Goal: Task Accomplishment & Management: Use online tool/utility

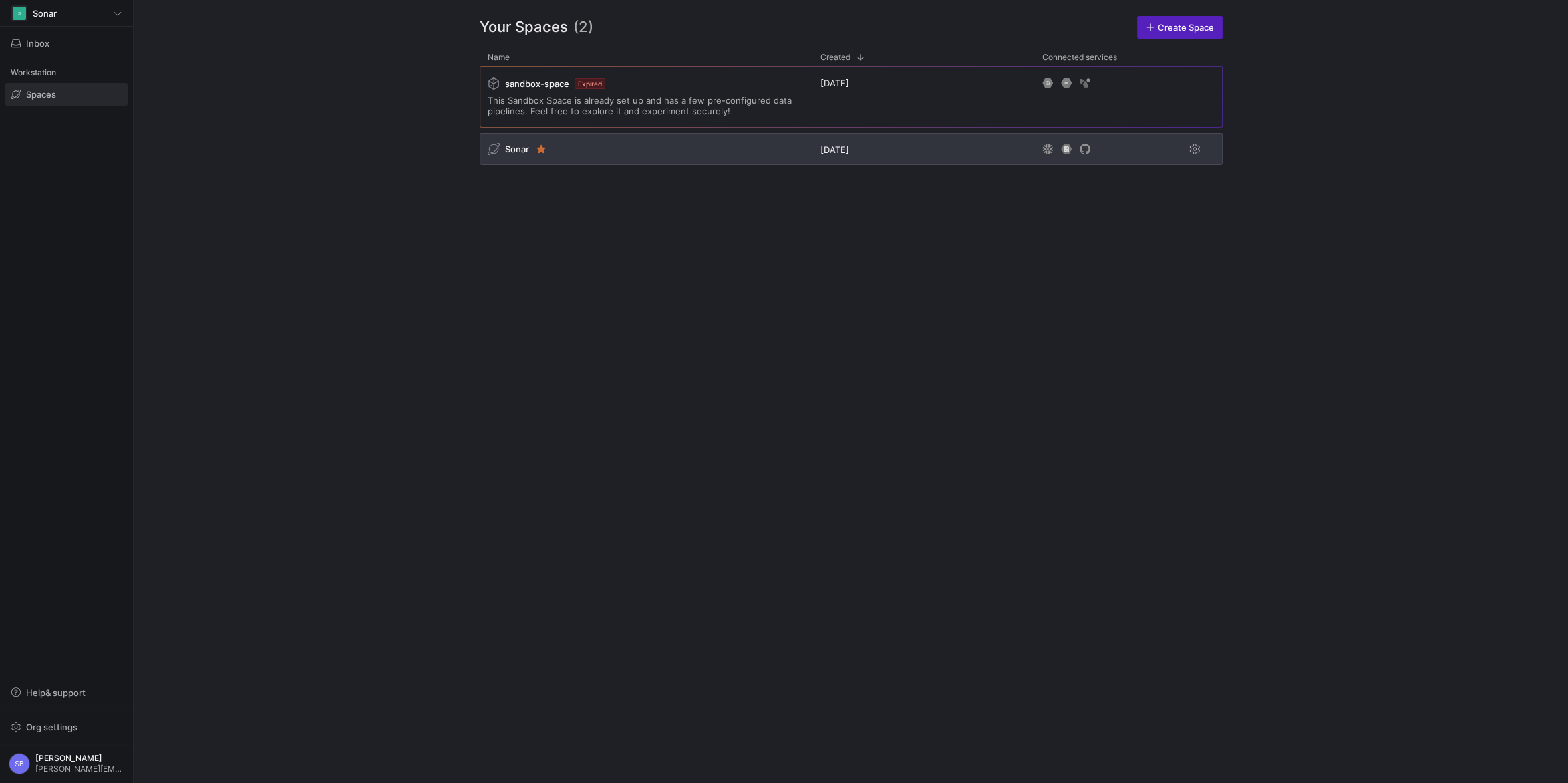
click at [519, 149] on span "Sonar" at bounding box center [517, 149] width 24 height 11
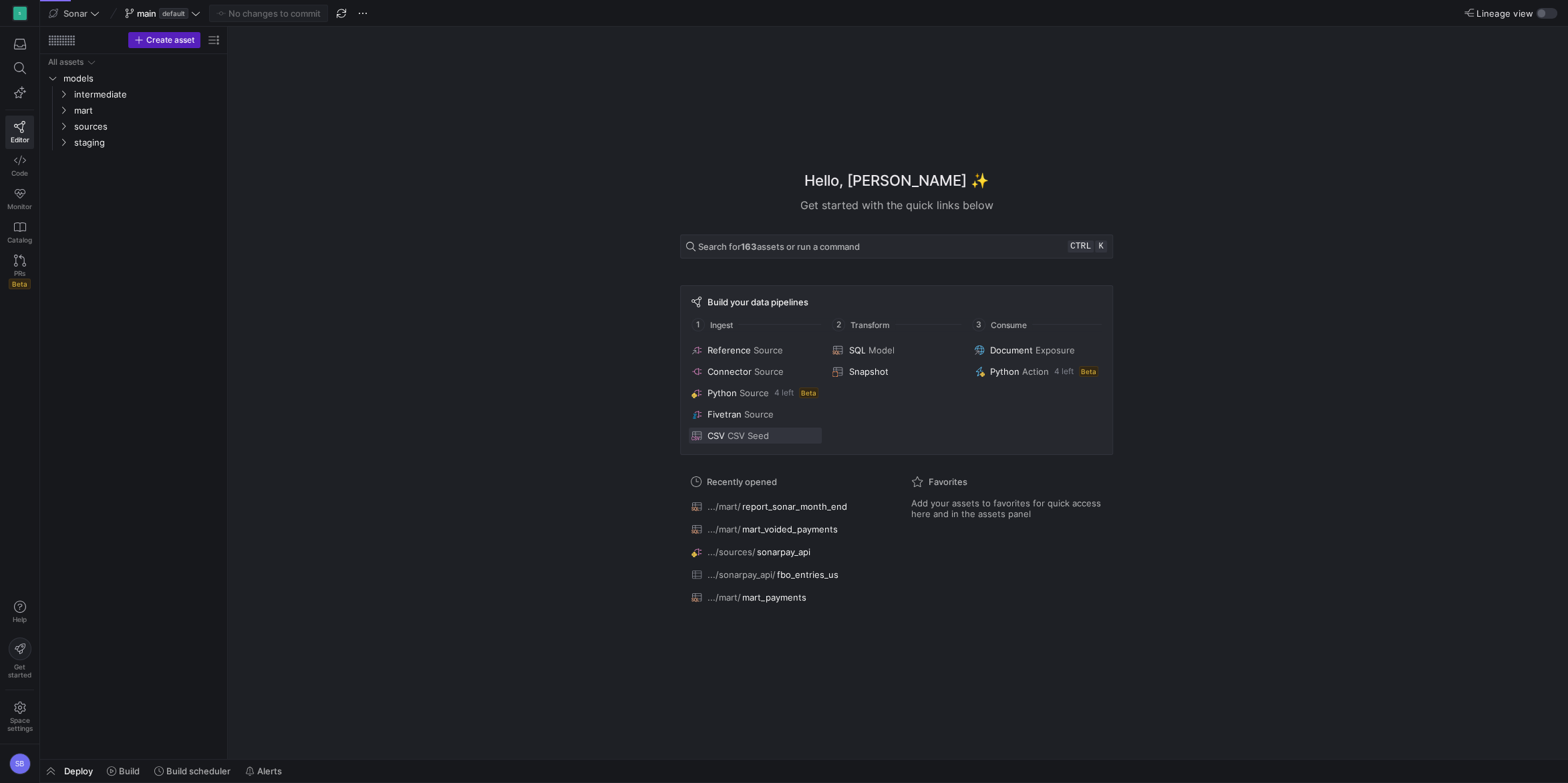
click at [747, 438] on span "CSV Seed" at bounding box center [748, 436] width 42 height 11
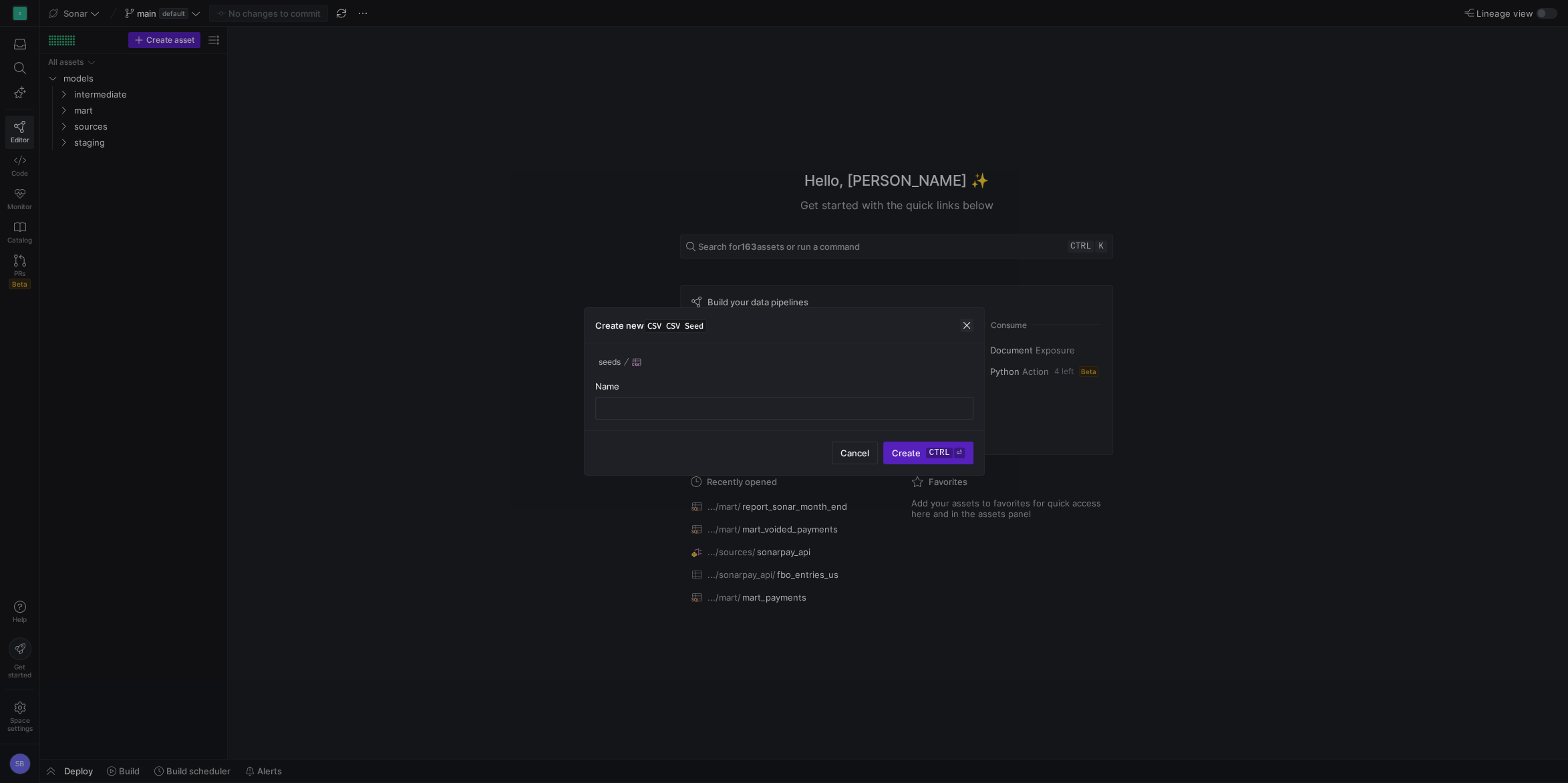
click at [971, 329] on span "button" at bounding box center [966, 325] width 13 height 13
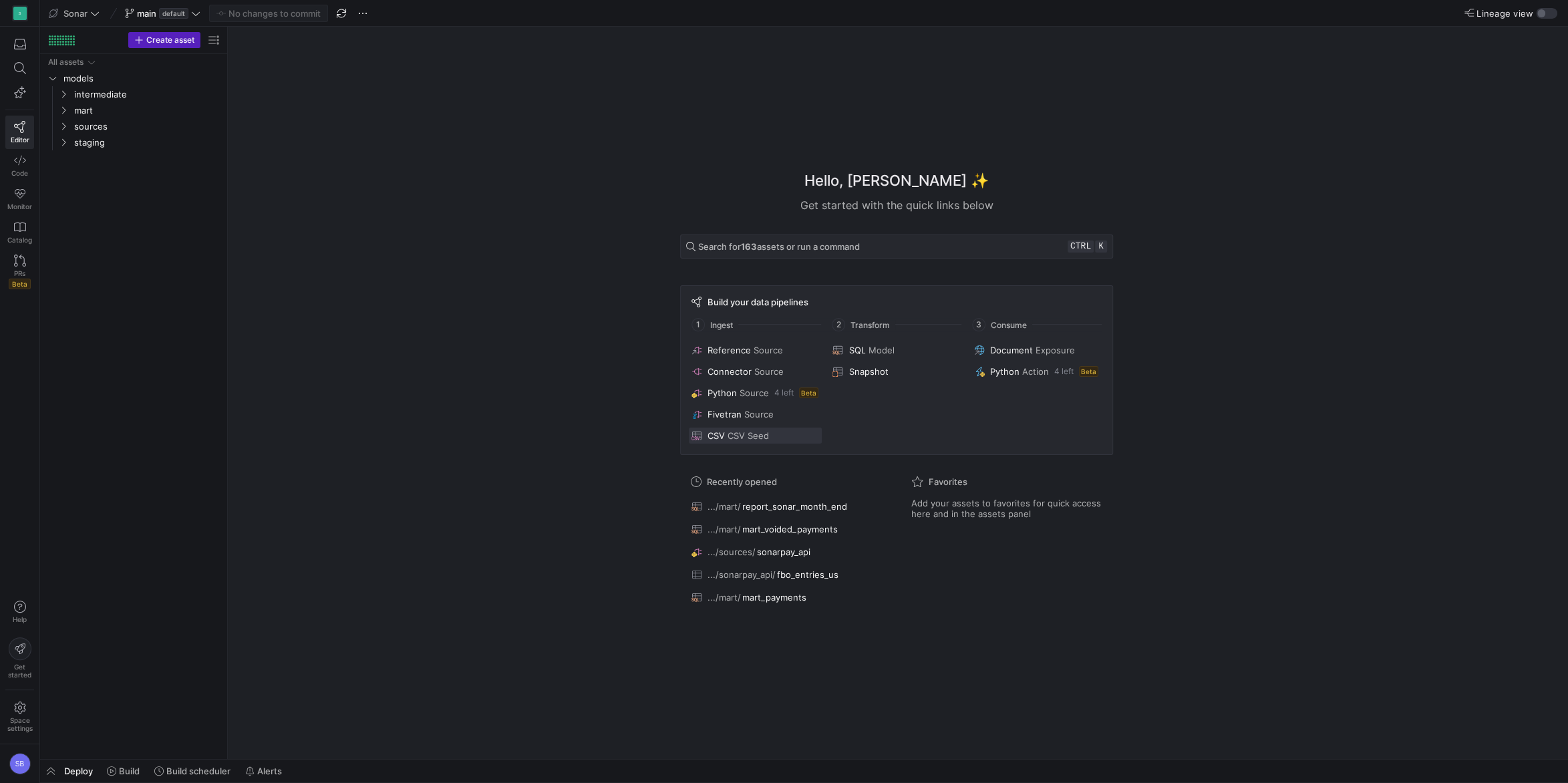
click at [742, 434] on span "CSV Seed" at bounding box center [748, 436] width 42 height 11
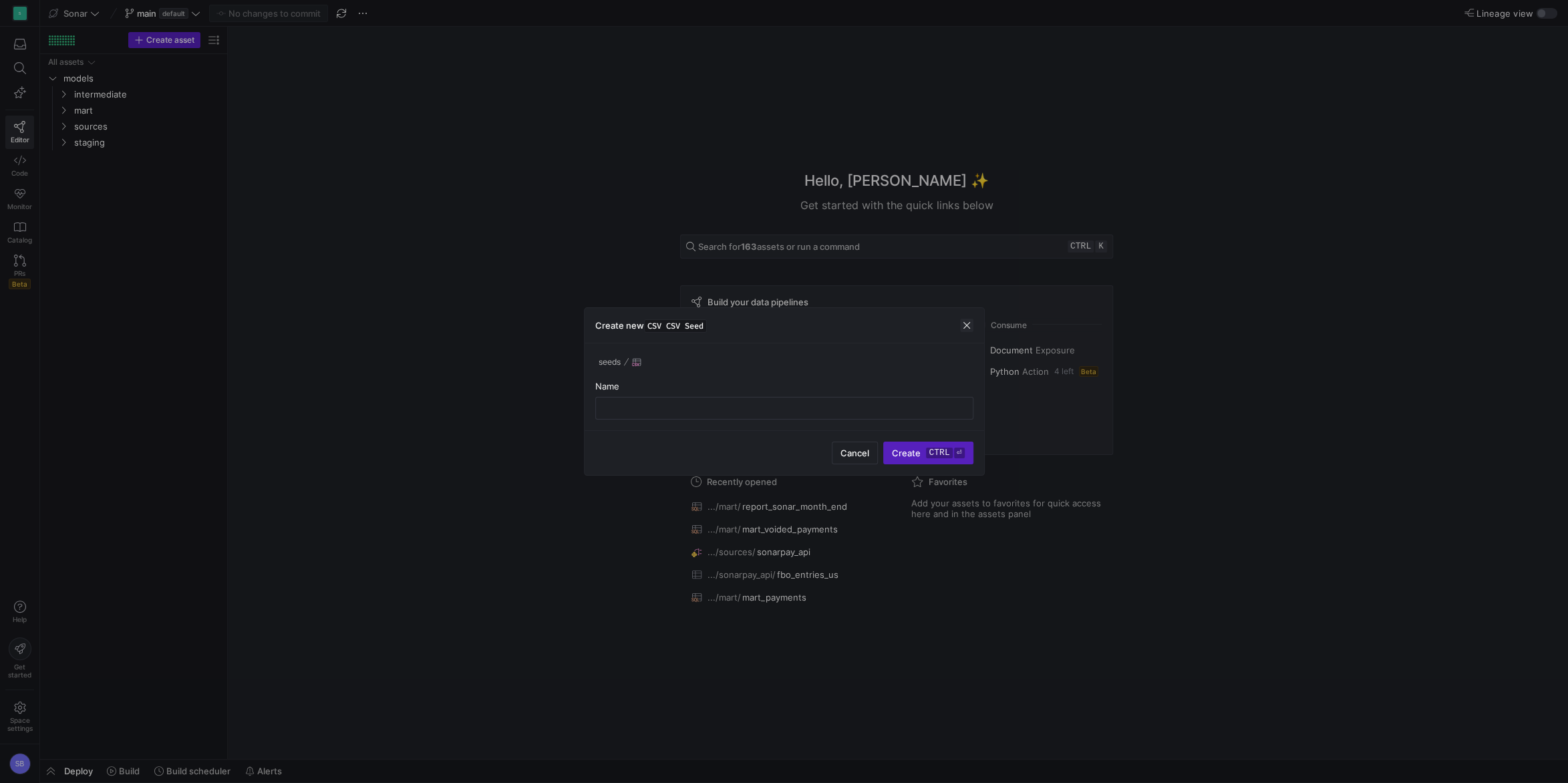
click at [969, 325] on span "button" at bounding box center [966, 325] width 13 height 13
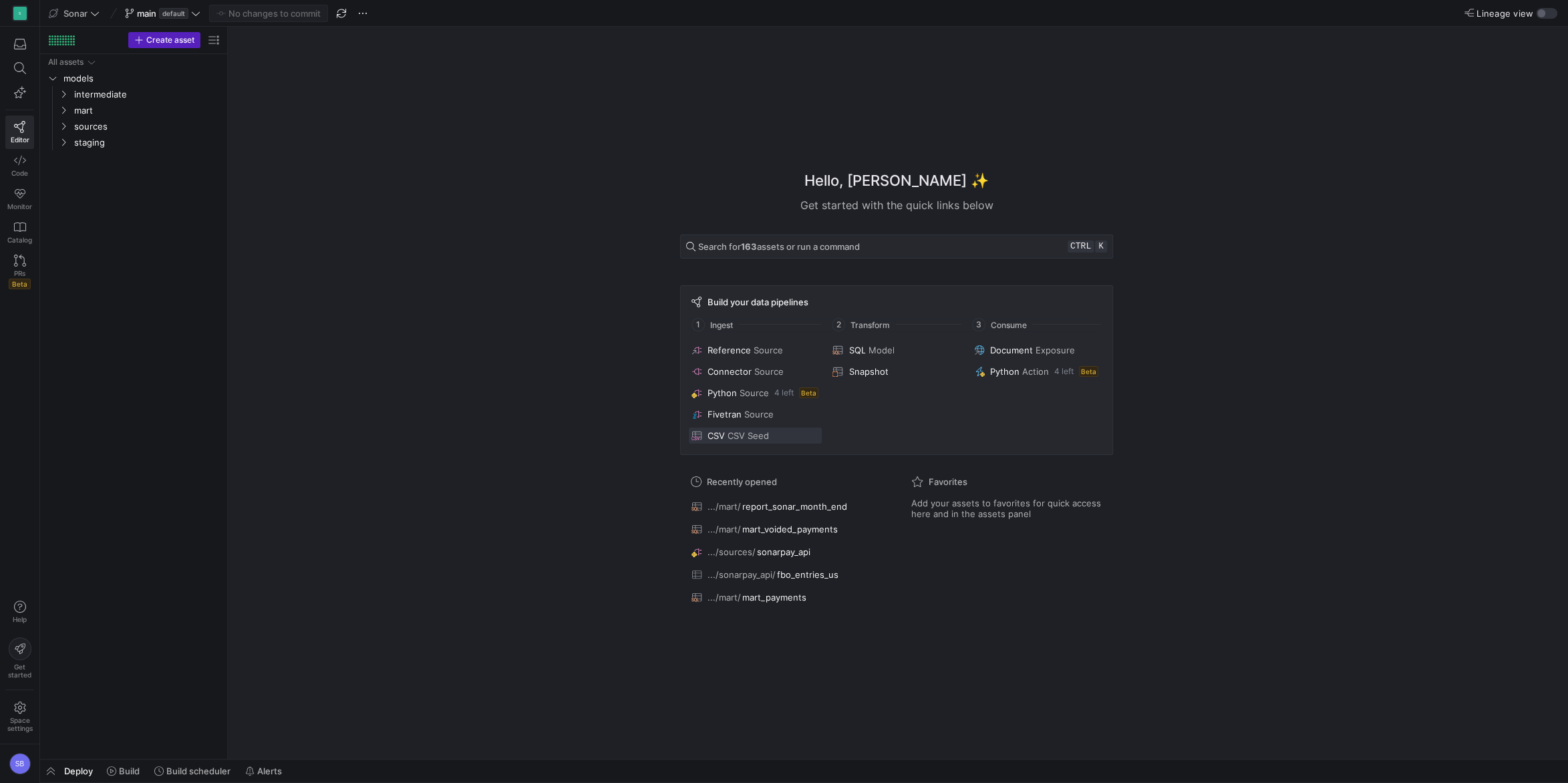
click at [739, 438] on span "CSV Seed" at bounding box center [748, 436] width 42 height 11
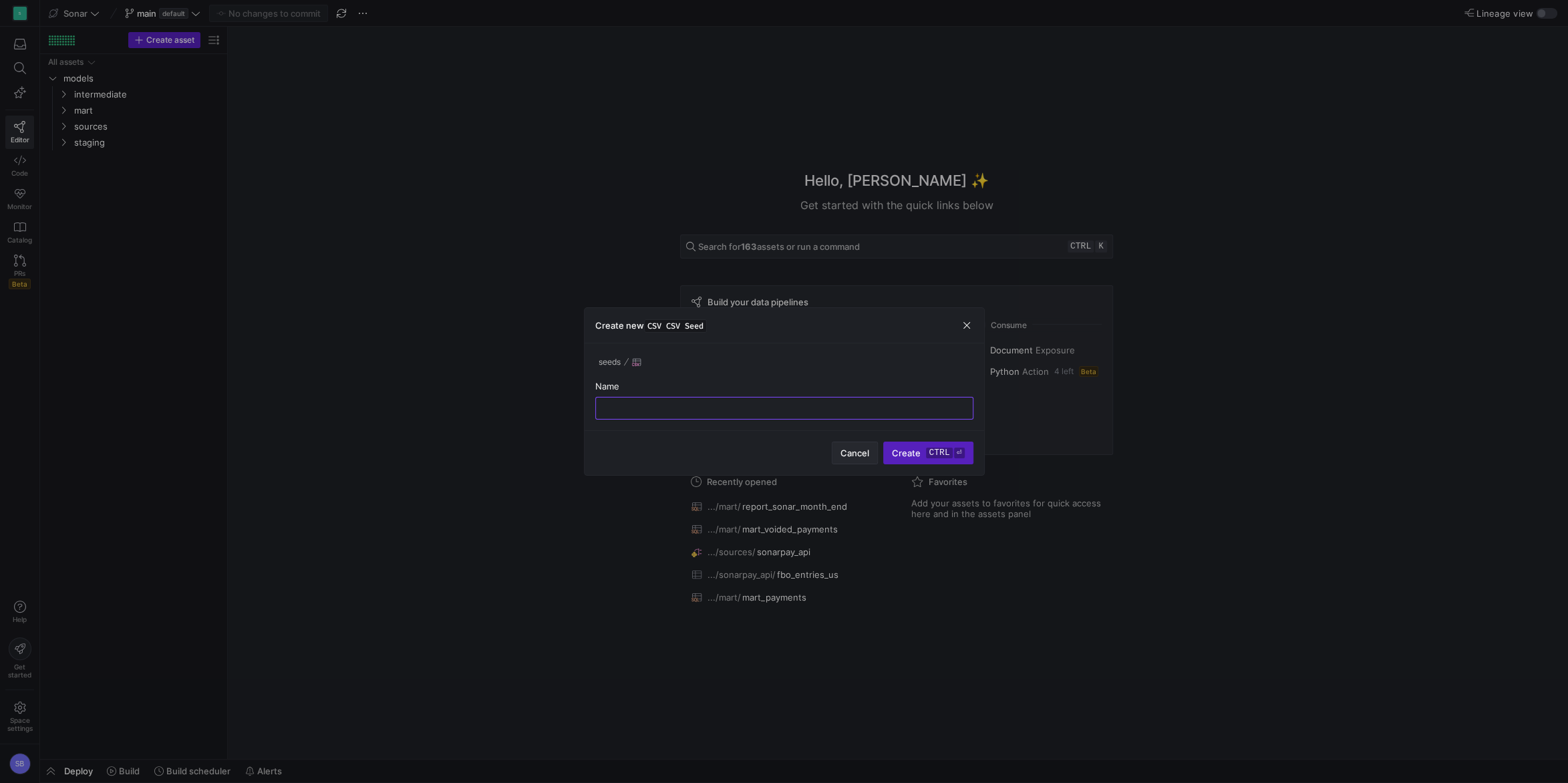
click at [846, 456] on span "Cancel" at bounding box center [854, 453] width 29 height 11
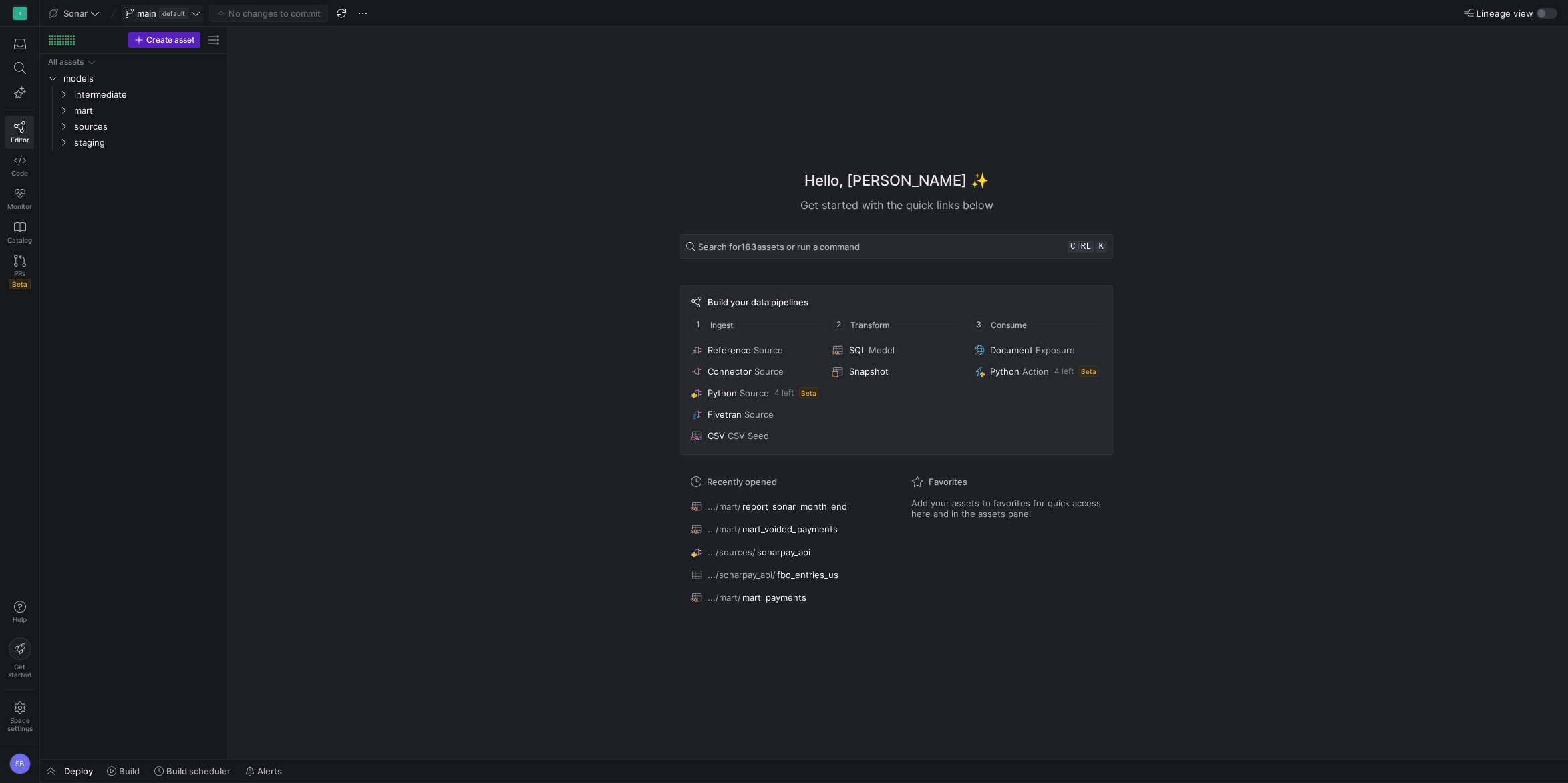
click at [194, 7] on span at bounding box center [162, 13] width 81 height 16
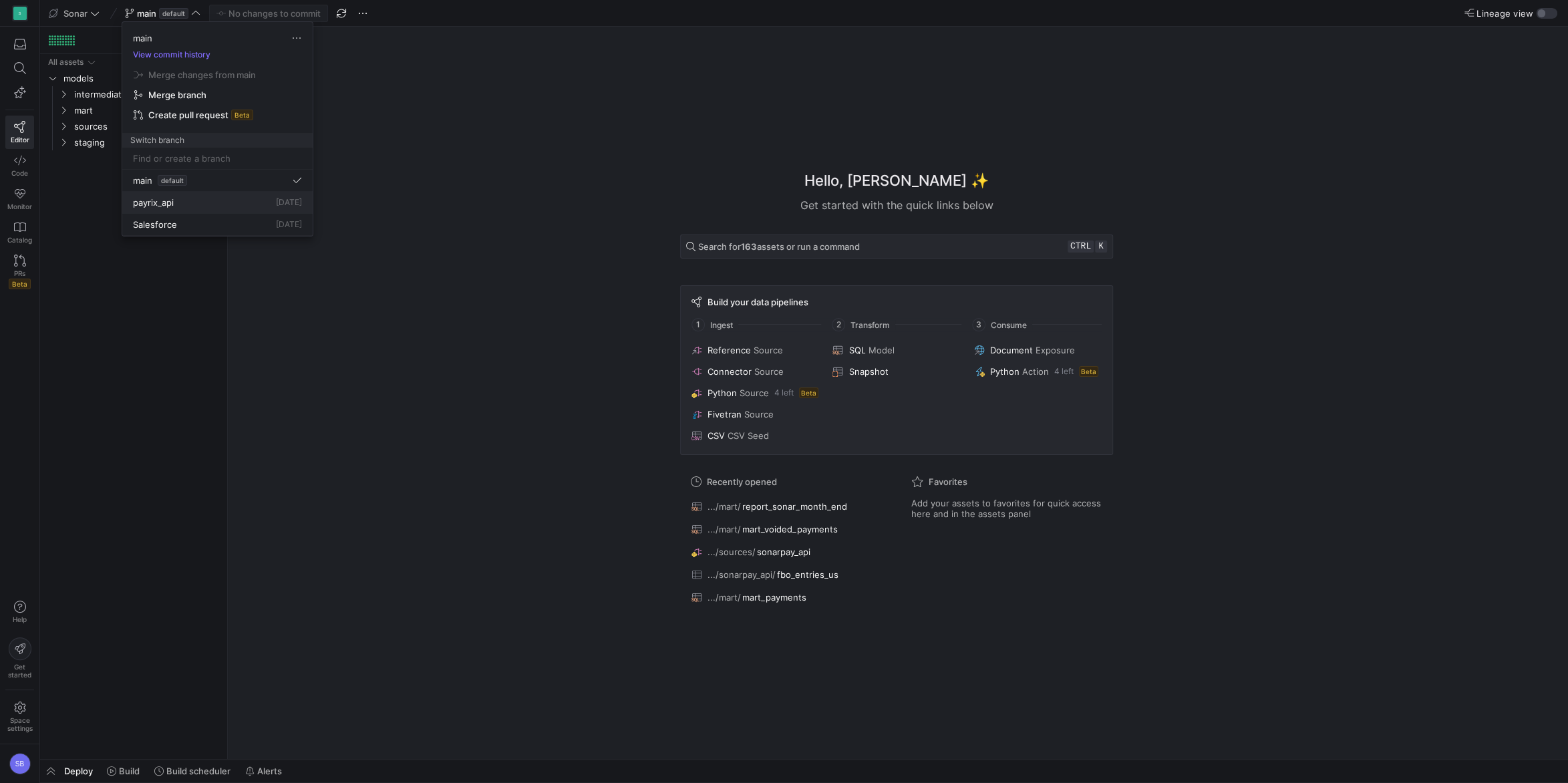
click at [203, 205] on div "payrix_api [DATE]" at bounding box center [218, 203] width 169 height 11
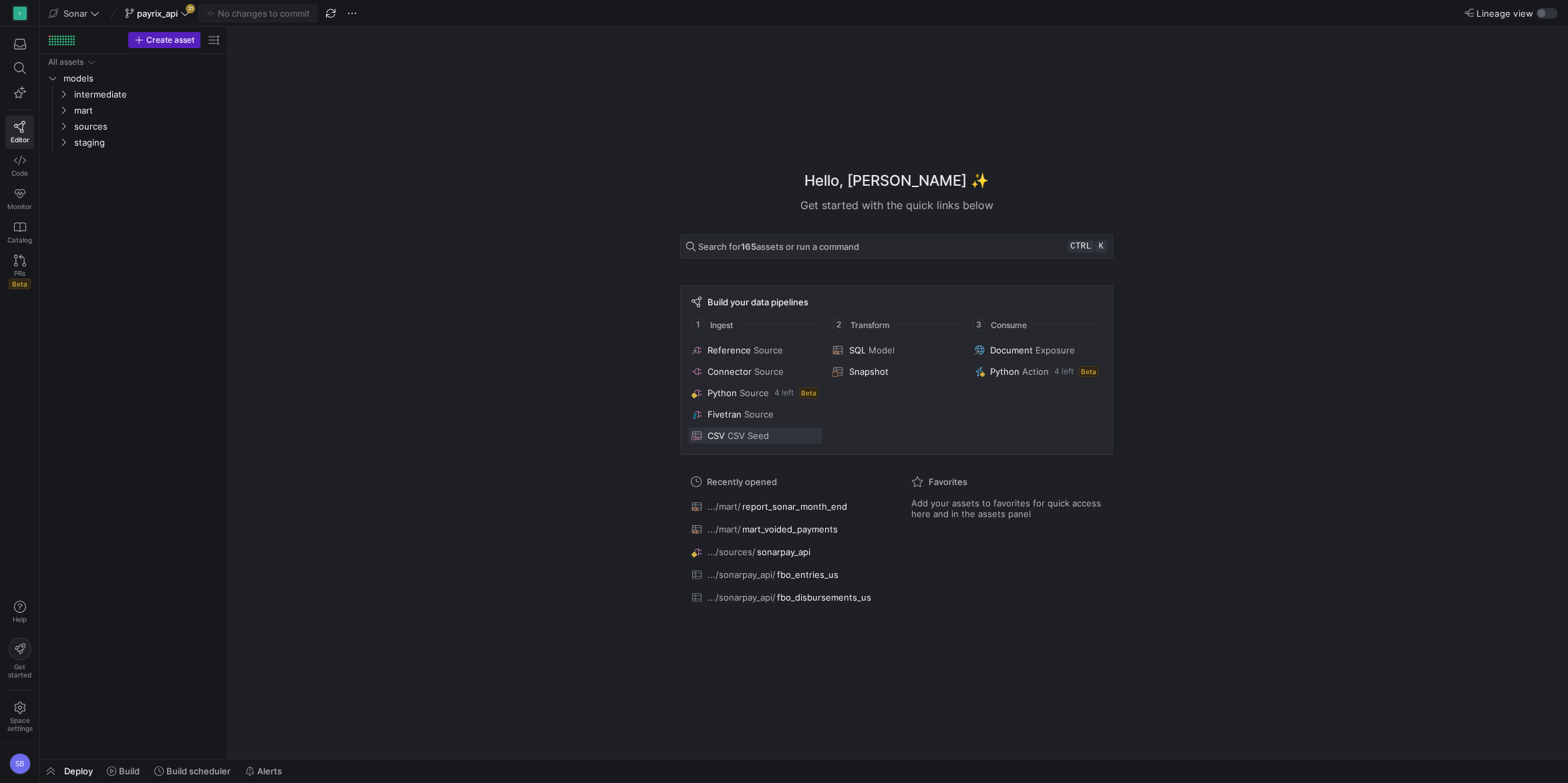
click at [753, 439] on span "CSV Seed" at bounding box center [748, 436] width 42 height 11
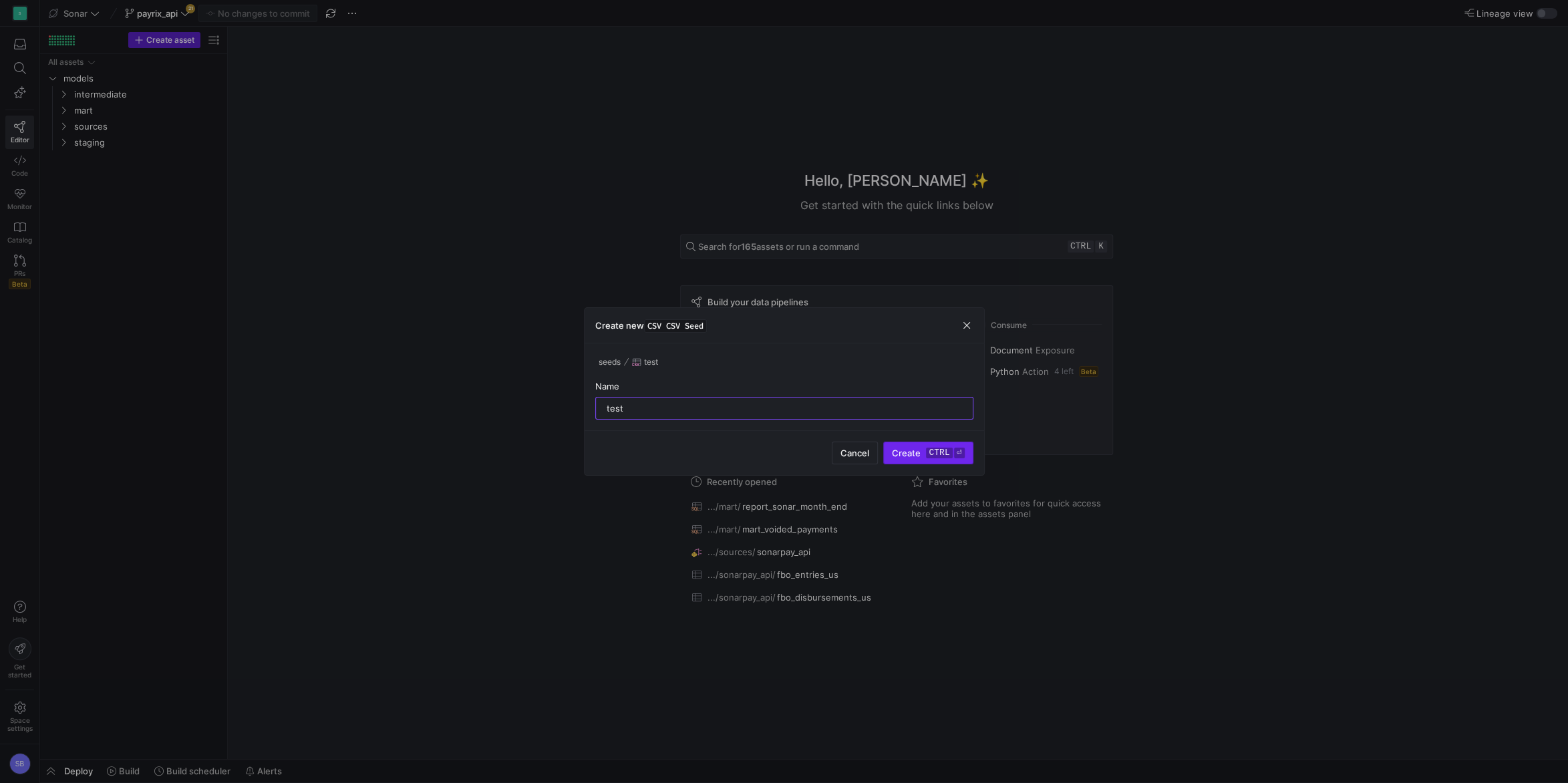
type input "test"
click at [927, 453] on kbd "ctrl" at bounding box center [939, 453] width 26 height 11
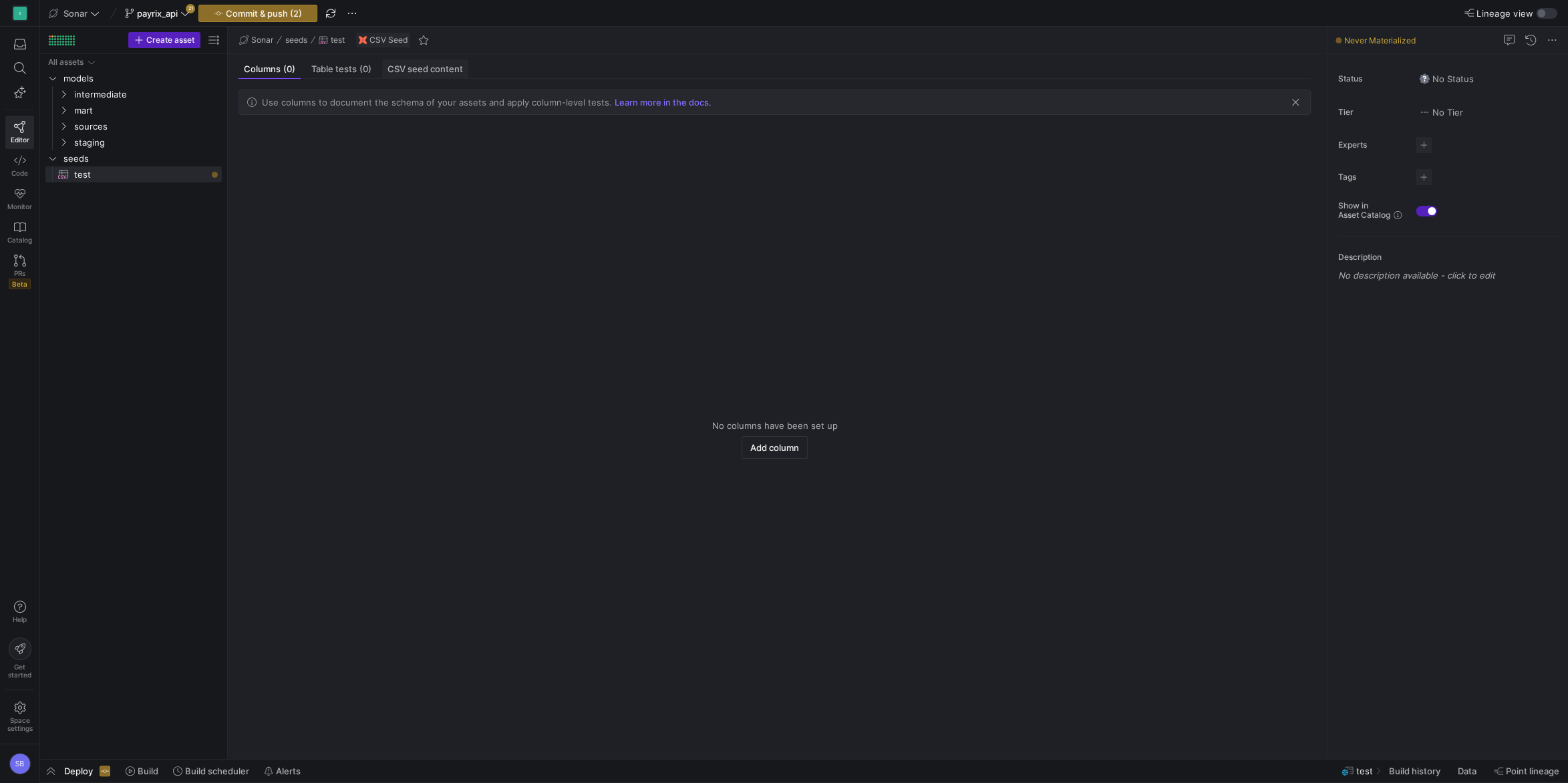
click at [415, 76] on div "CSV seed content" at bounding box center [425, 68] width 86 height 19
click at [1276, 93] on span "button" at bounding box center [1271, 97] width 78 height 16
click at [1269, 96] on span "Upload CSV" at bounding box center [1276, 98] width 49 height 11
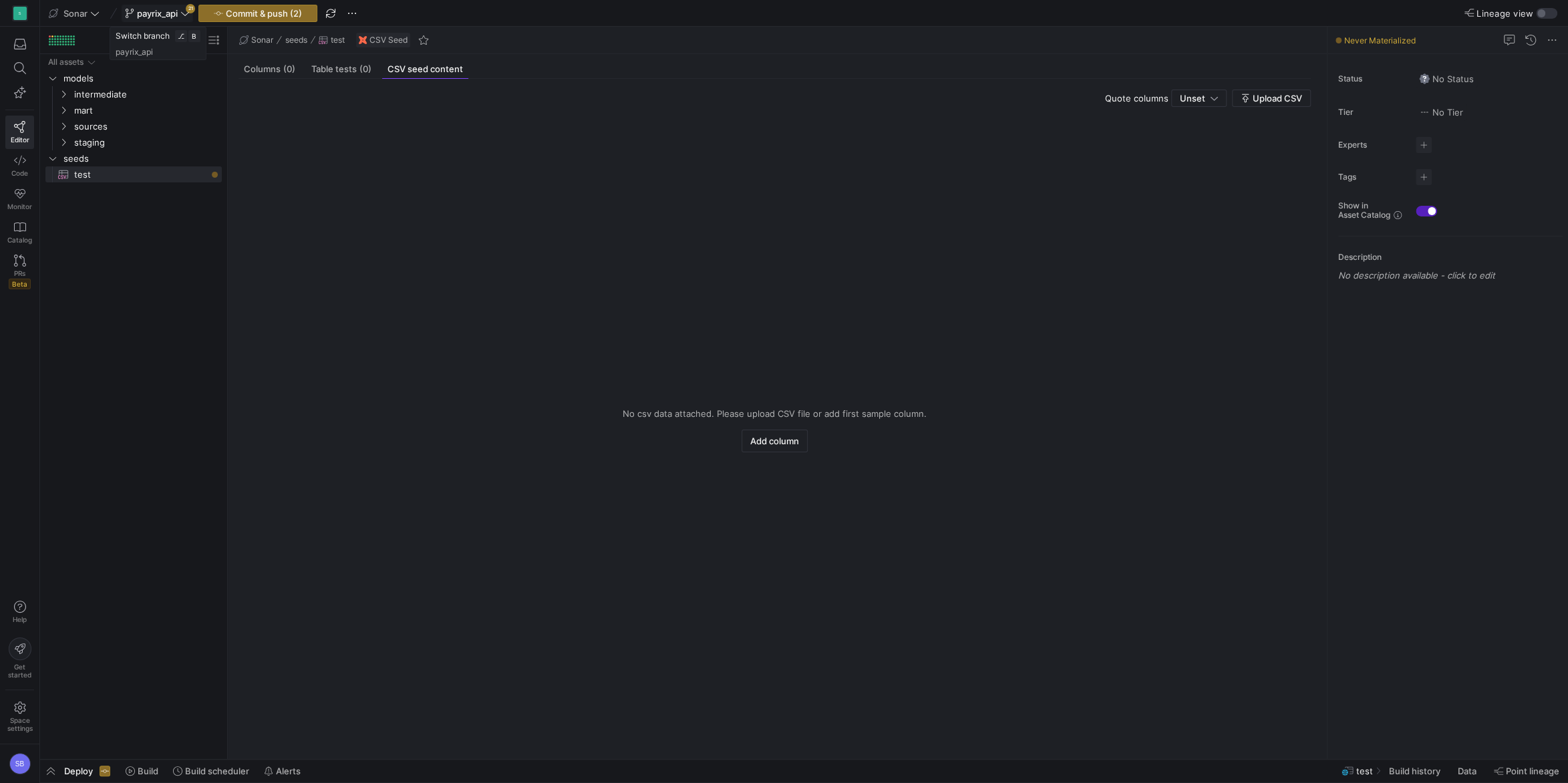
click at [185, 11] on icon at bounding box center [185, 13] width 9 height 9
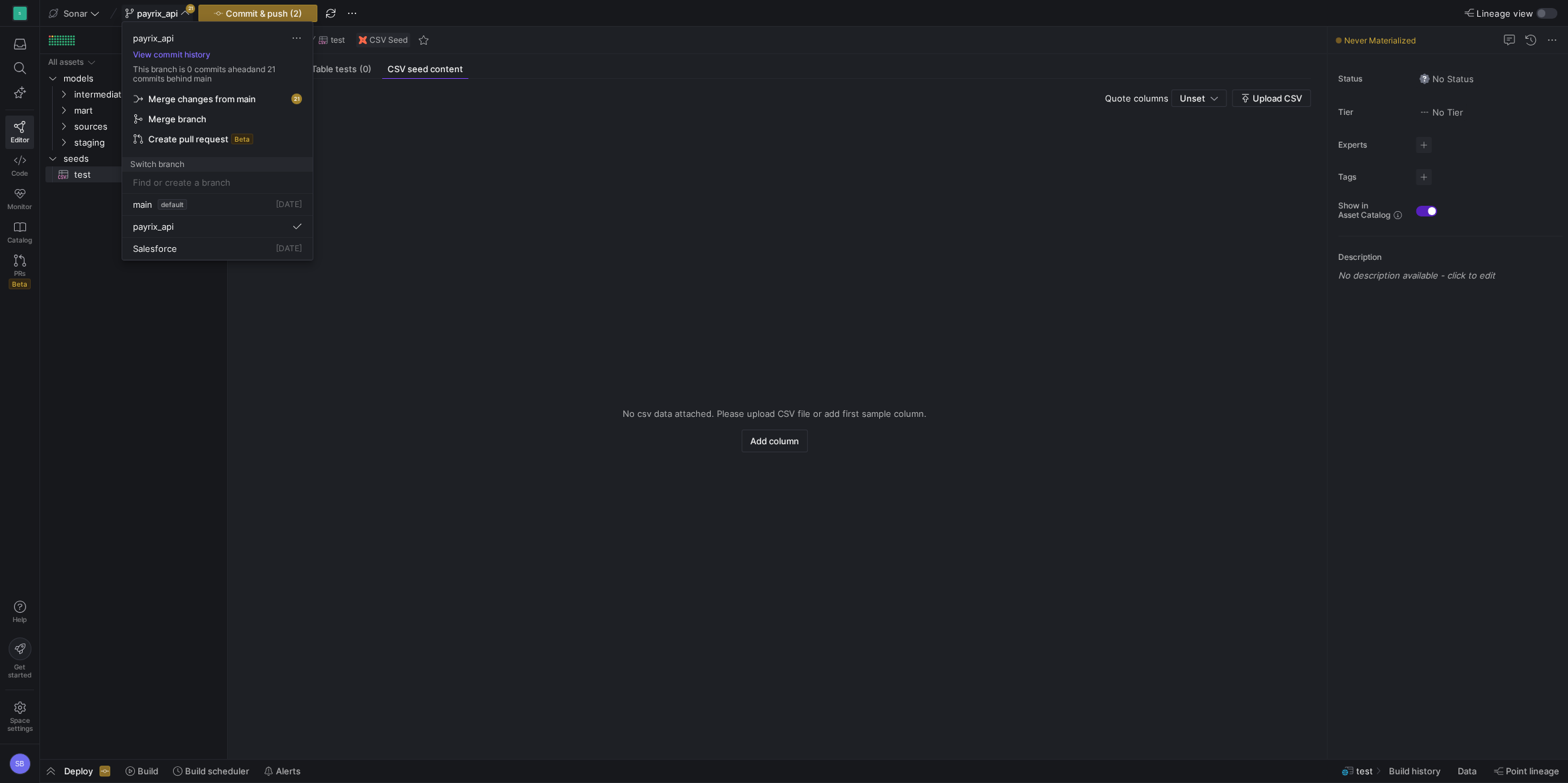
click at [455, 205] on div at bounding box center [784, 392] width 1568 height 783
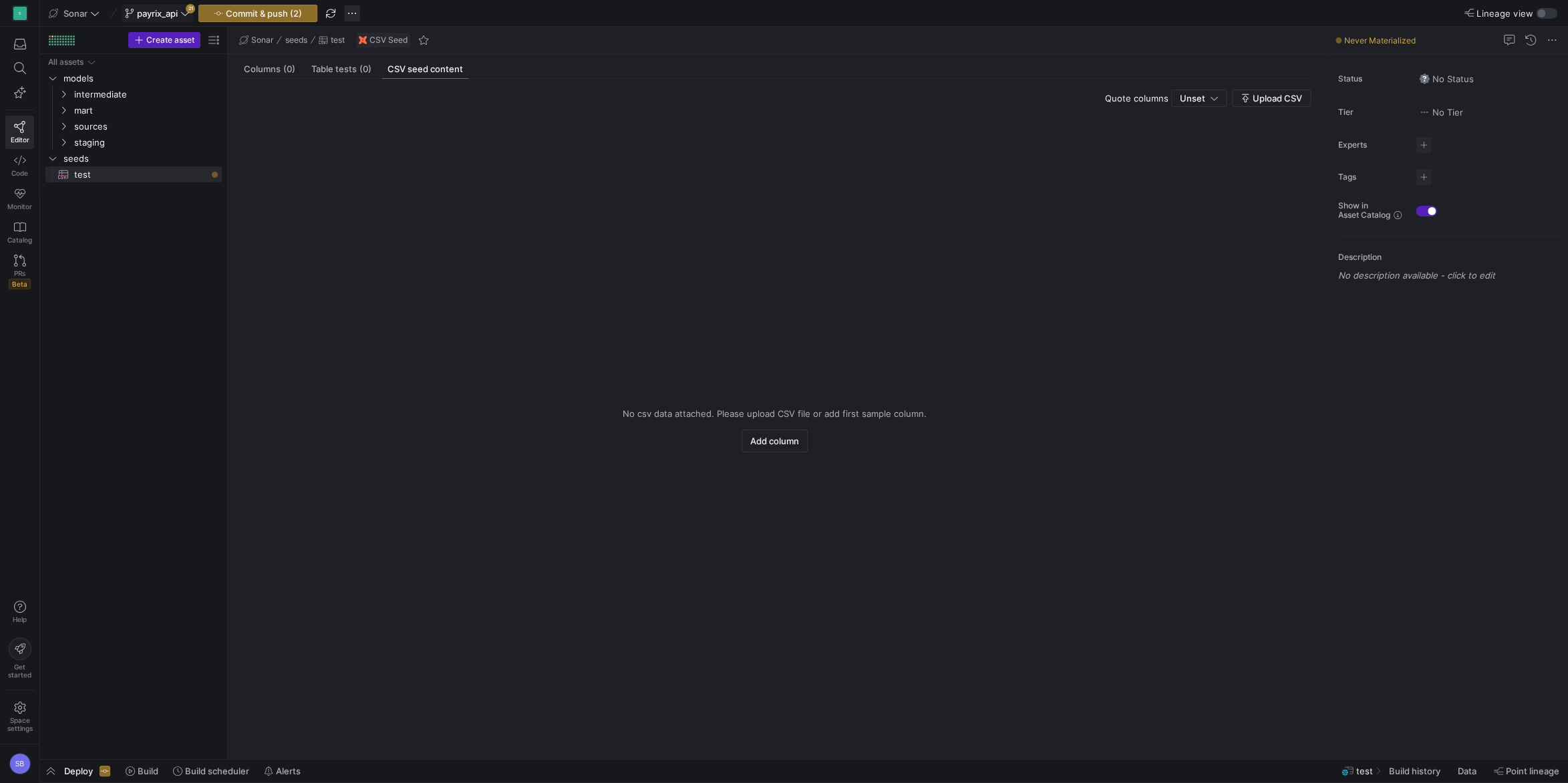
click at [358, 13] on span "button" at bounding box center [352, 13] width 16 height 16
click at [420, 135] on span "Discard all changes" at bounding box center [405, 140] width 81 height 11
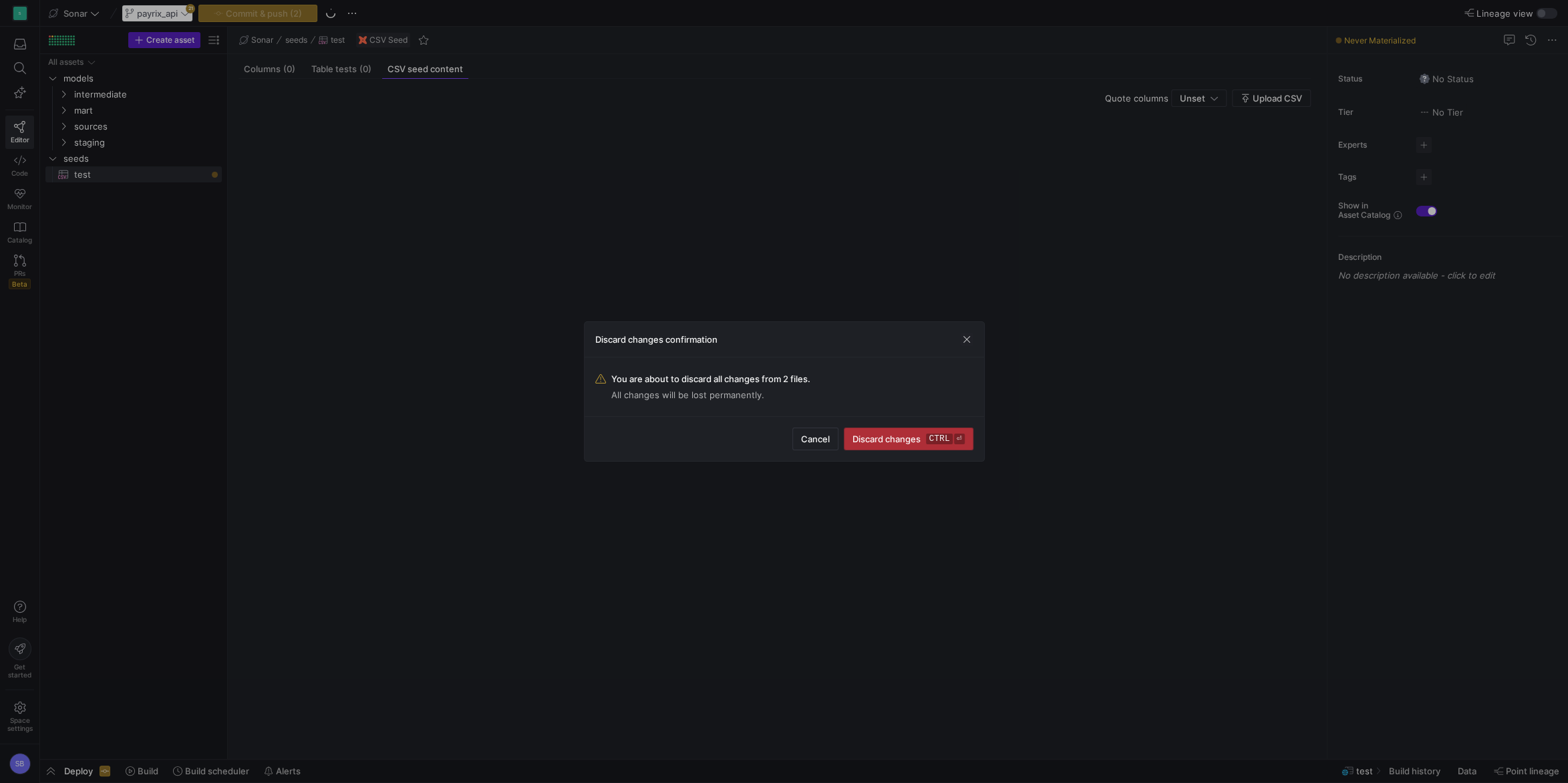
click at [911, 440] on span "Discard changes ctrl ⏎" at bounding box center [908, 439] width 112 height 11
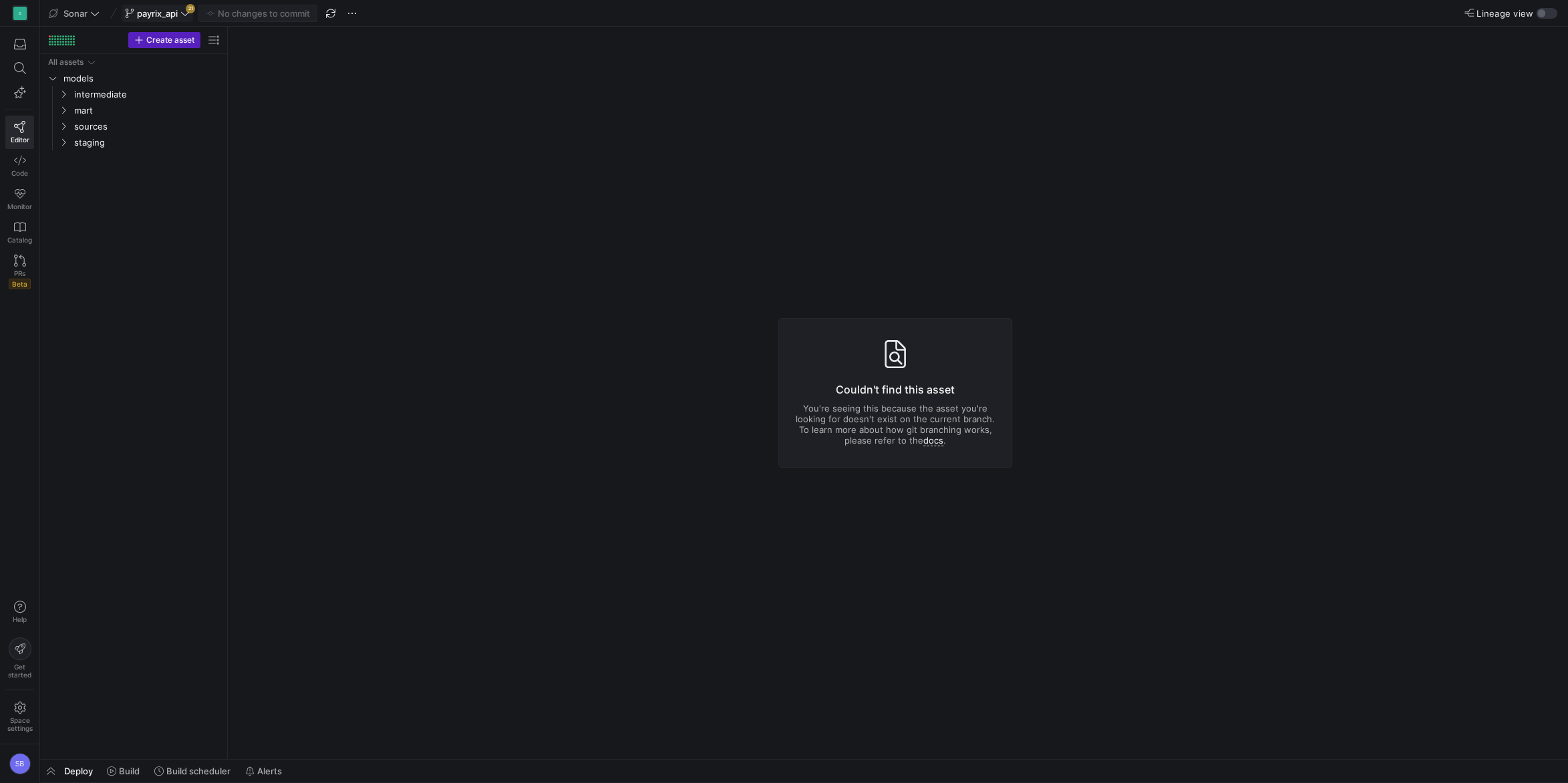
click at [162, 12] on span "payrix_api" at bounding box center [157, 14] width 41 height 11
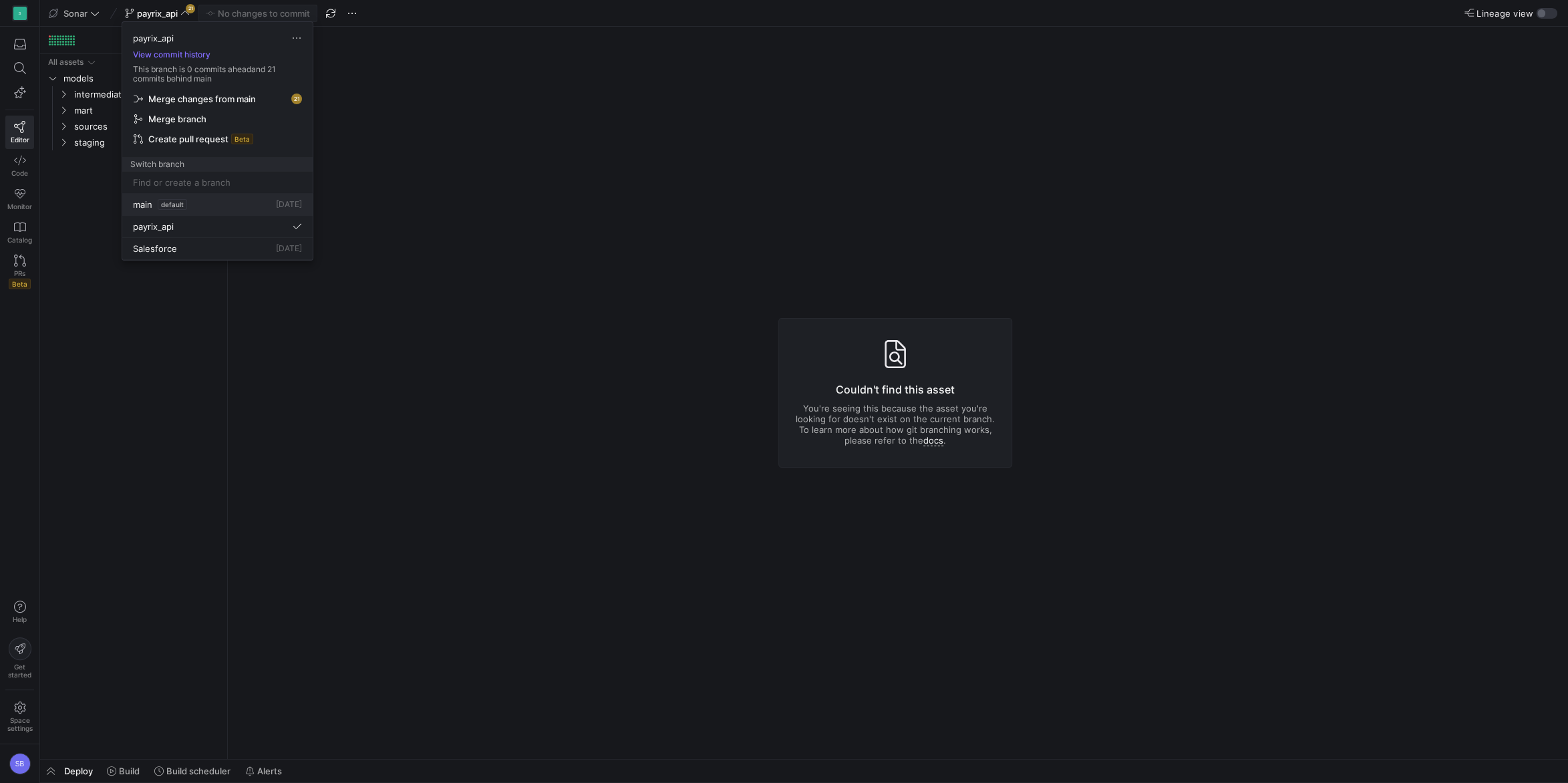
click at [158, 199] on div "main default" at bounding box center [160, 205] width 54 height 11
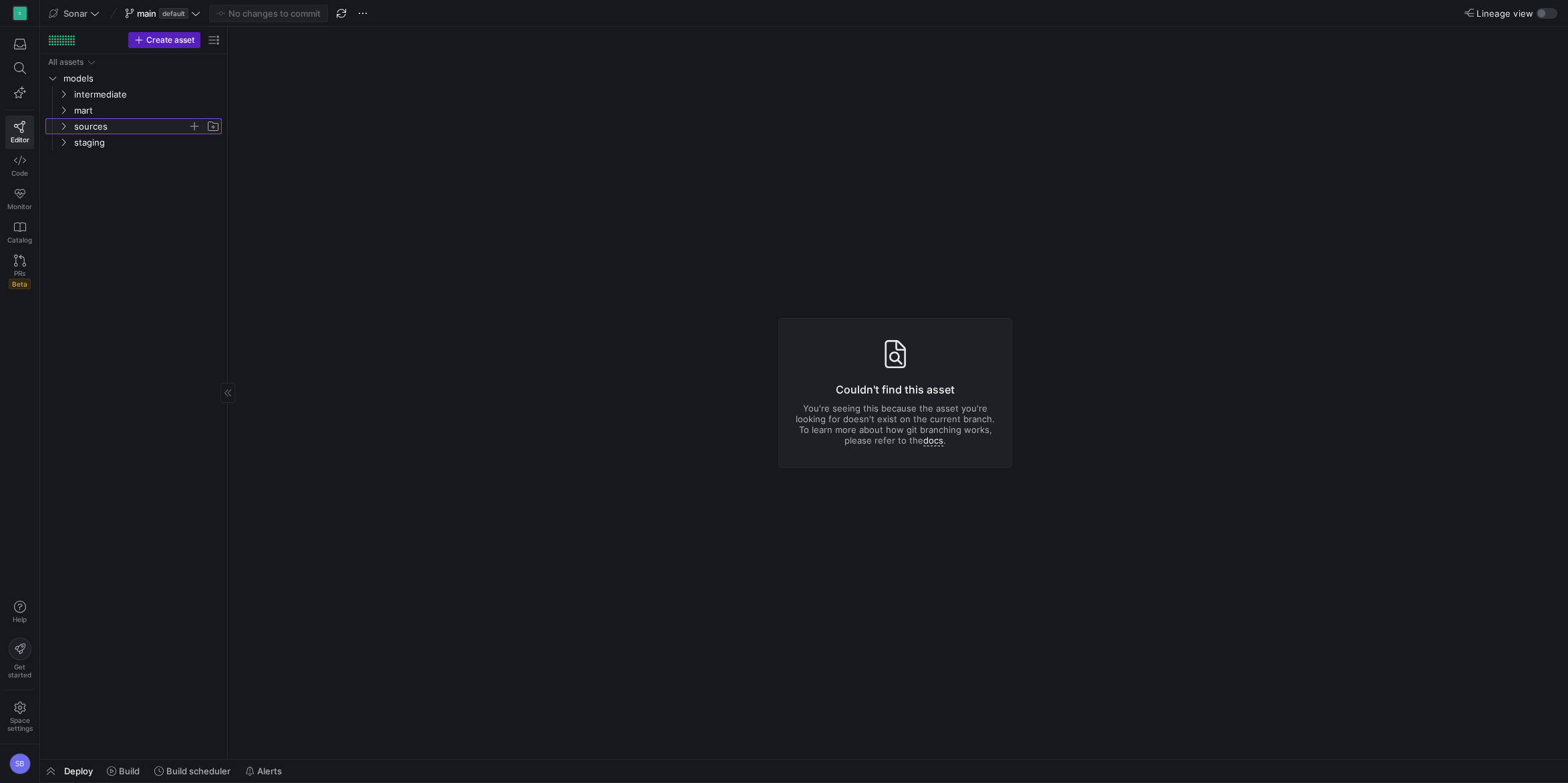
click at [64, 126] on icon "Press SPACE to select this row." at bounding box center [64, 126] width 9 height 8
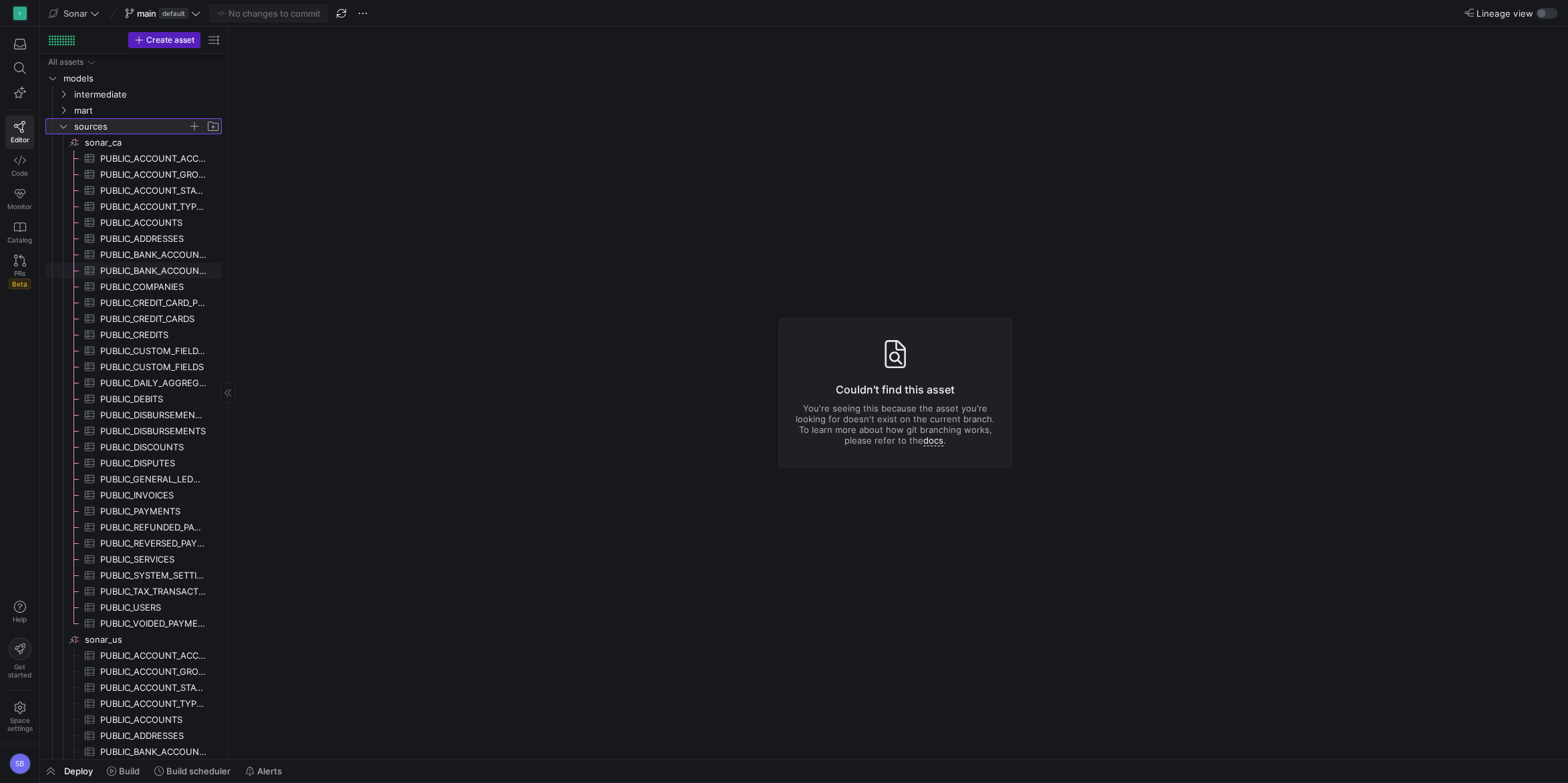
scroll to position [416, 0]
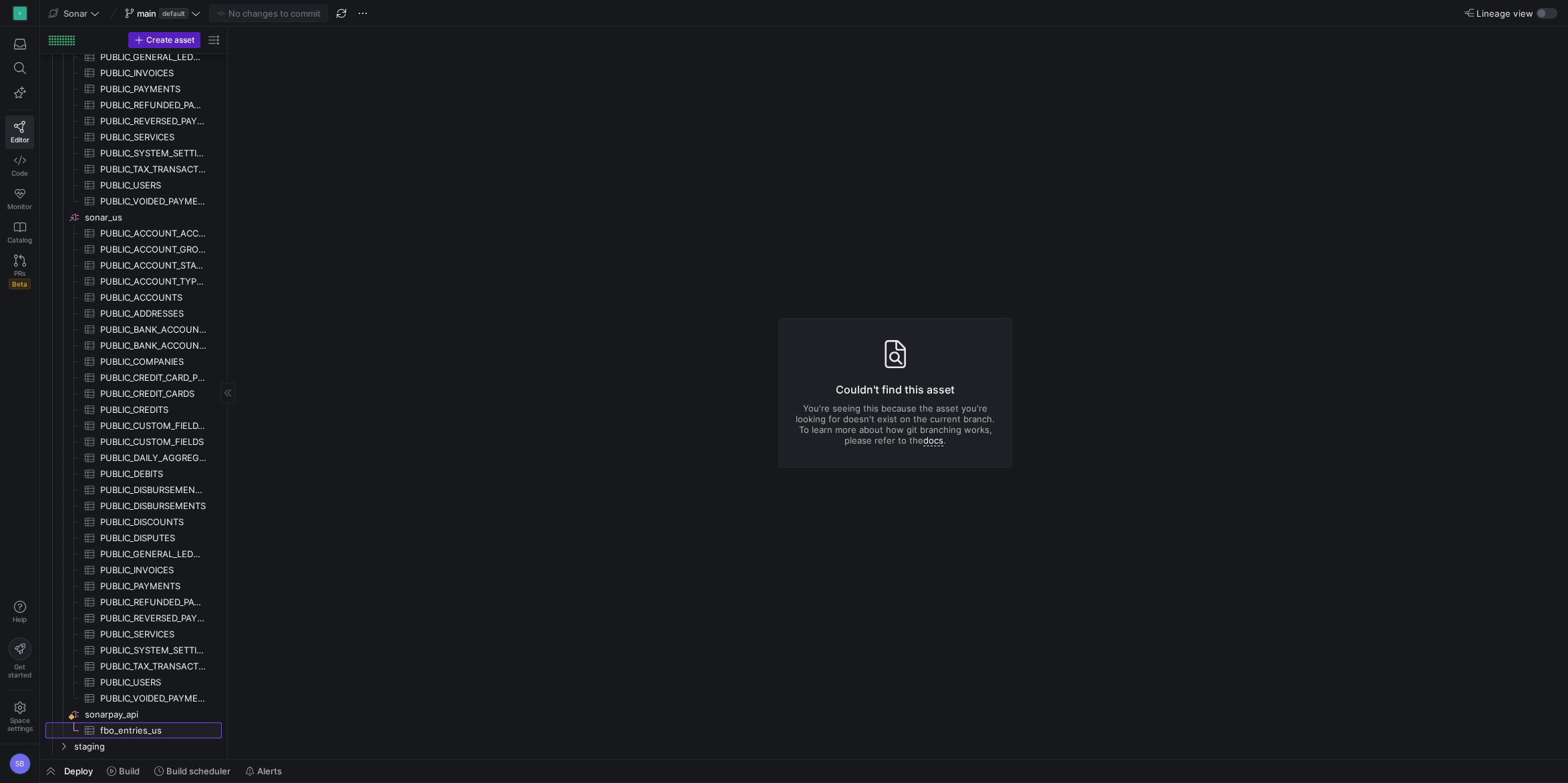
click at [134, 729] on span "fbo_entries_us​​​​​​​​​" at bounding box center [153, 730] width 106 height 16
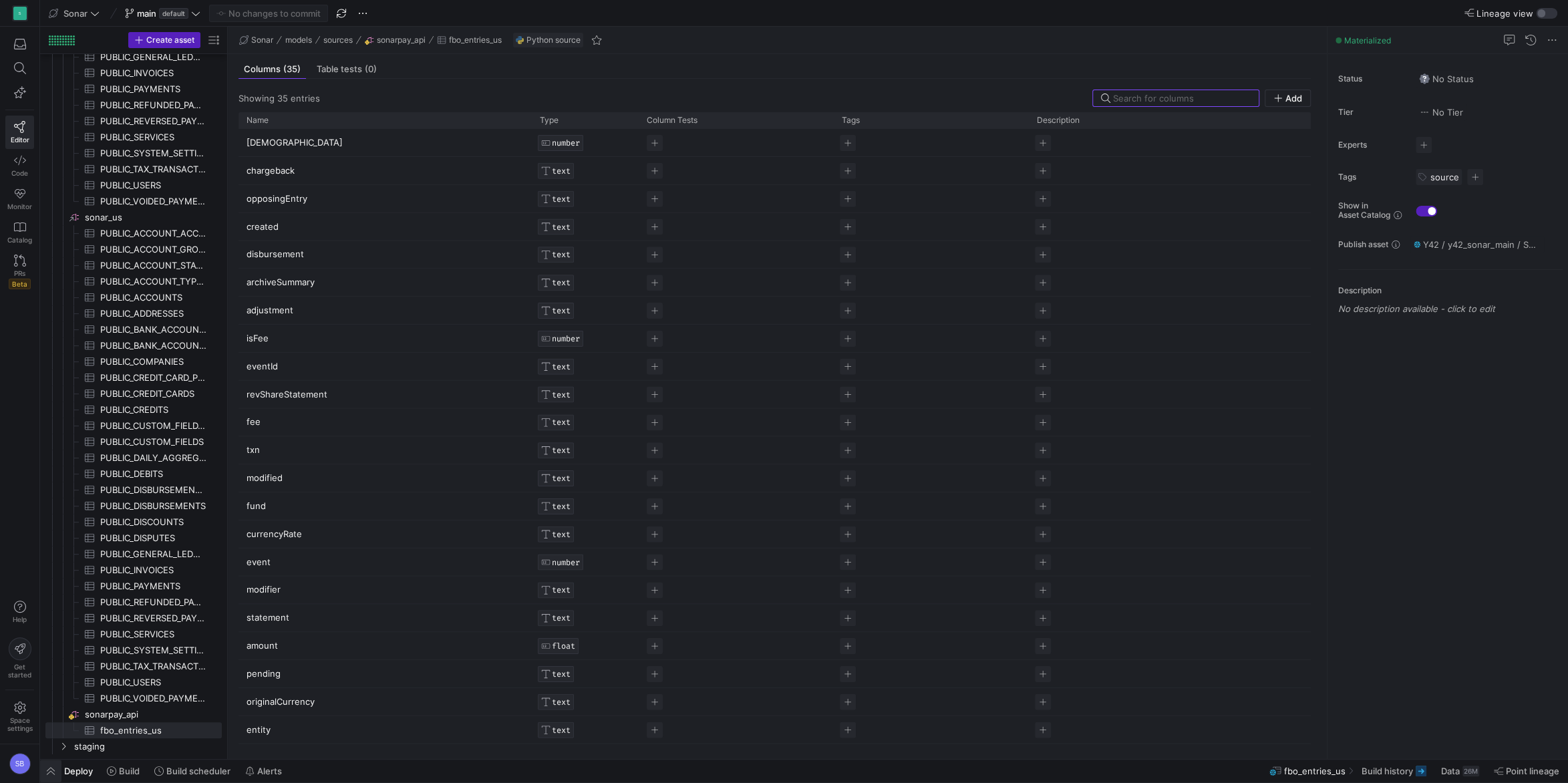
click at [58, 772] on span "button" at bounding box center [50, 770] width 21 height 23
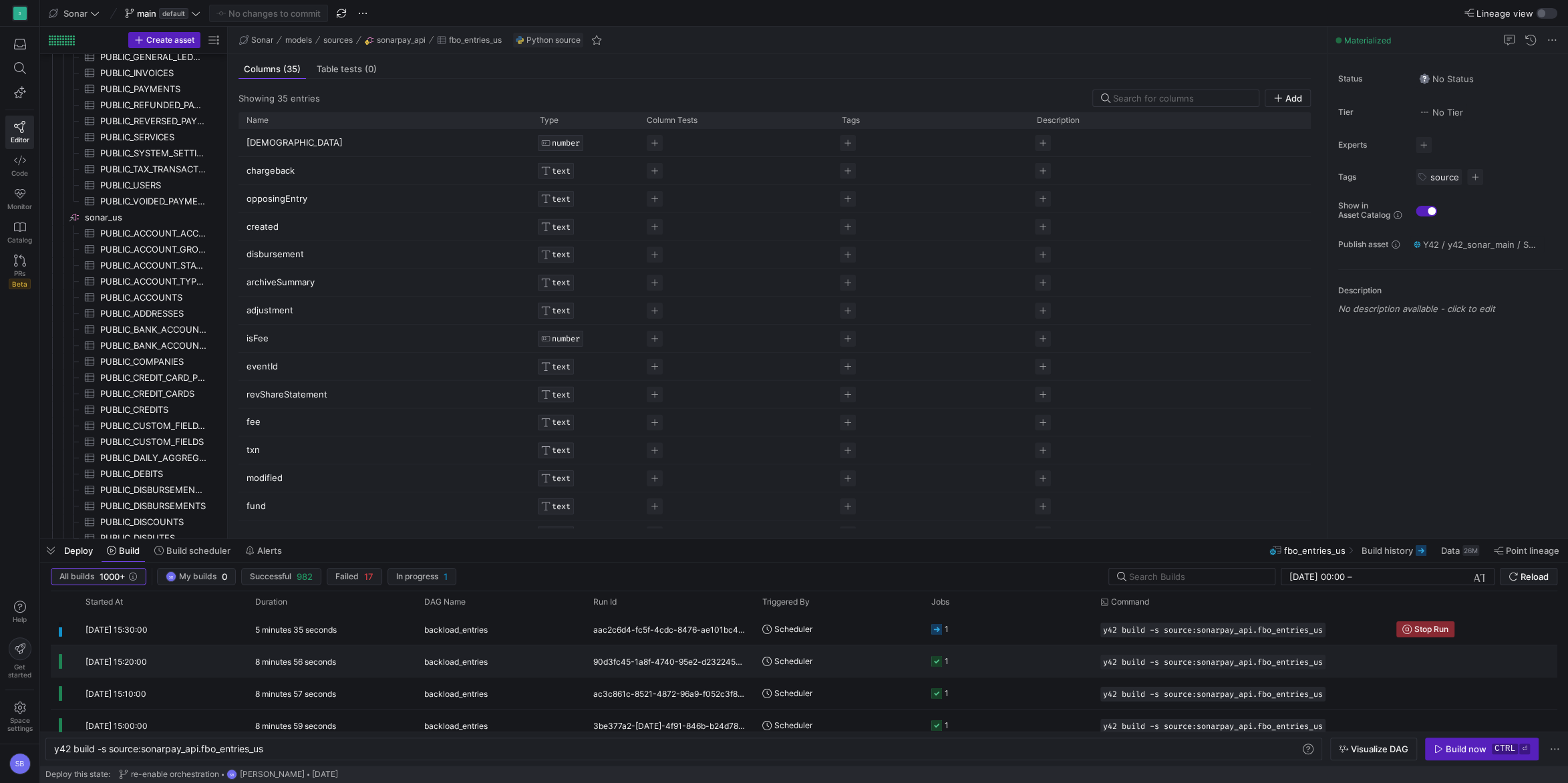
click at [355, 668] on div "8 minutes 56 seconds" at bounding box center [331, 661] width 169 height 31
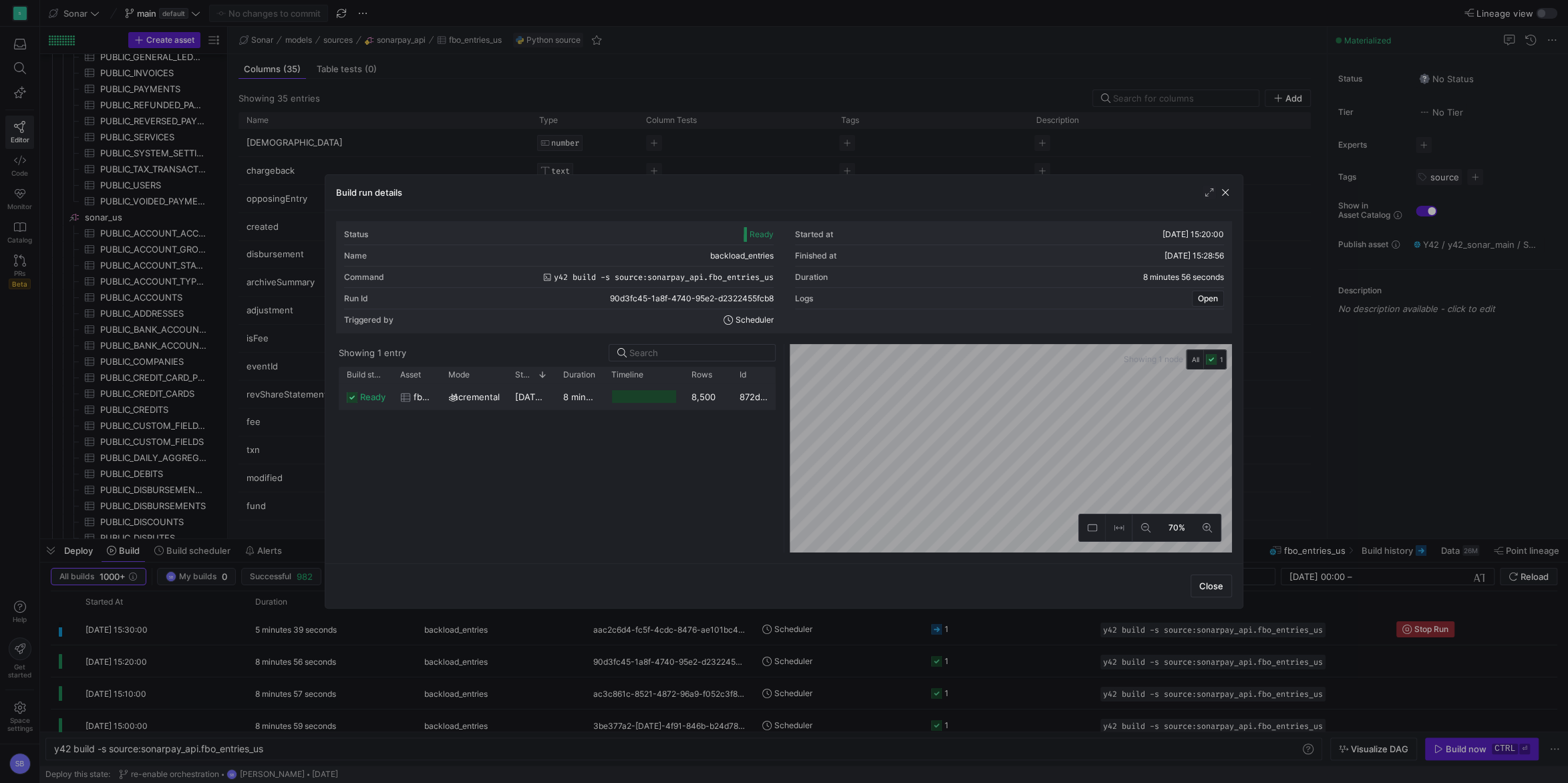
click at [557, 393] on div "8 minutes 54 seconds" at bounding box center [579, 396] width 48 height 26
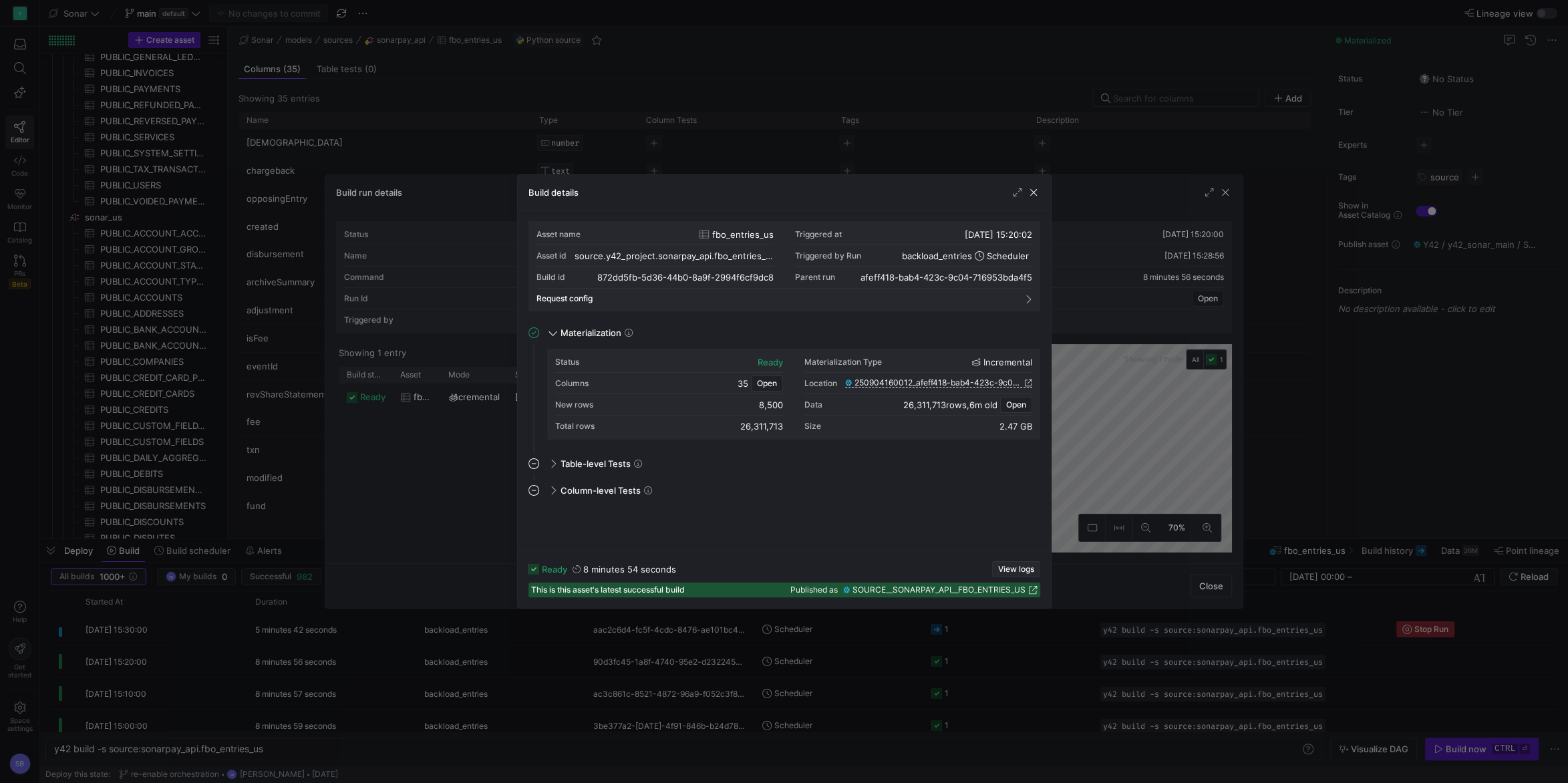
click at [1008, 570] on span "View logs" at bounding box center [1015, 569] width 36 height 9
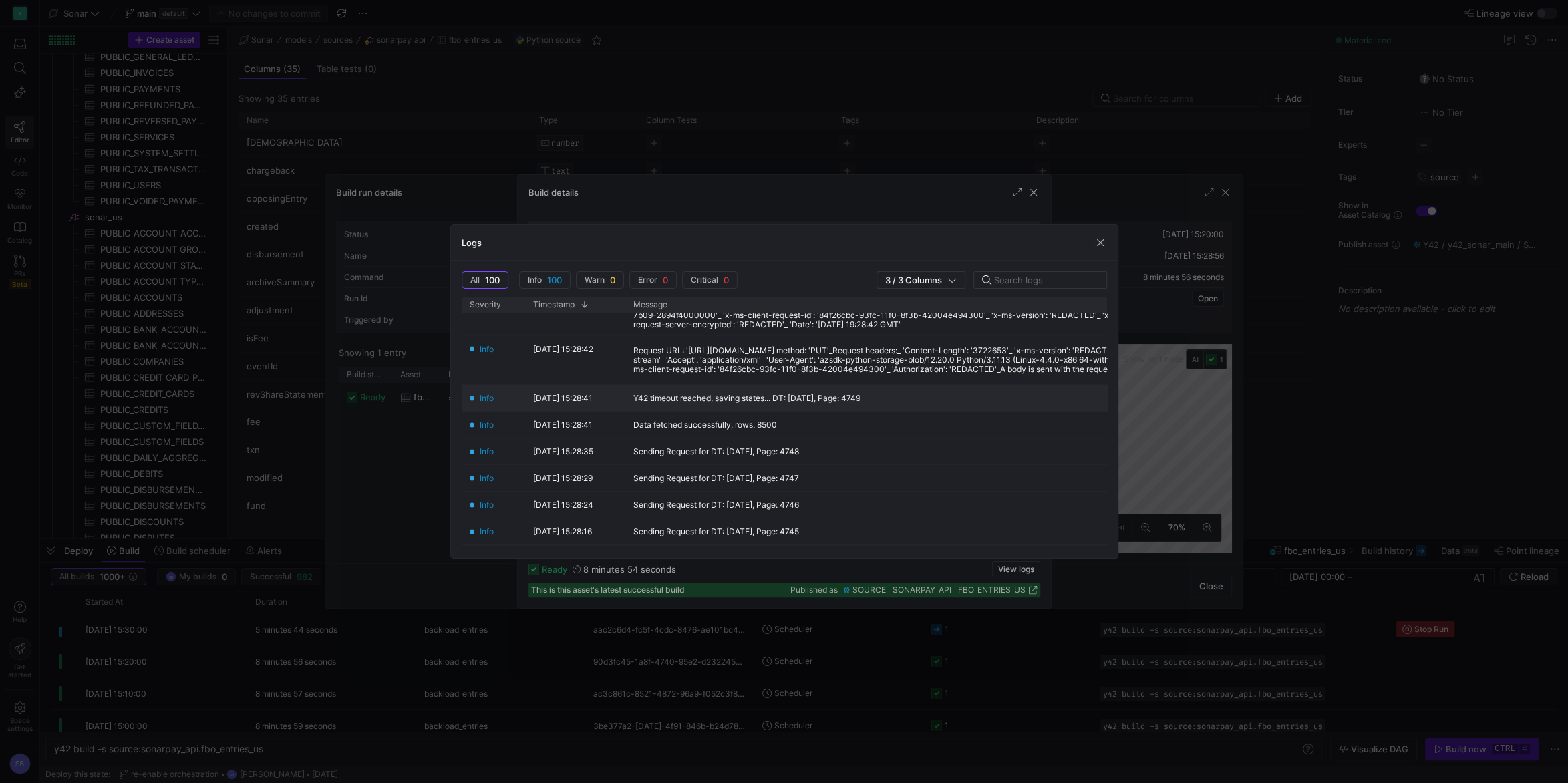
scroll to position [500, 0]
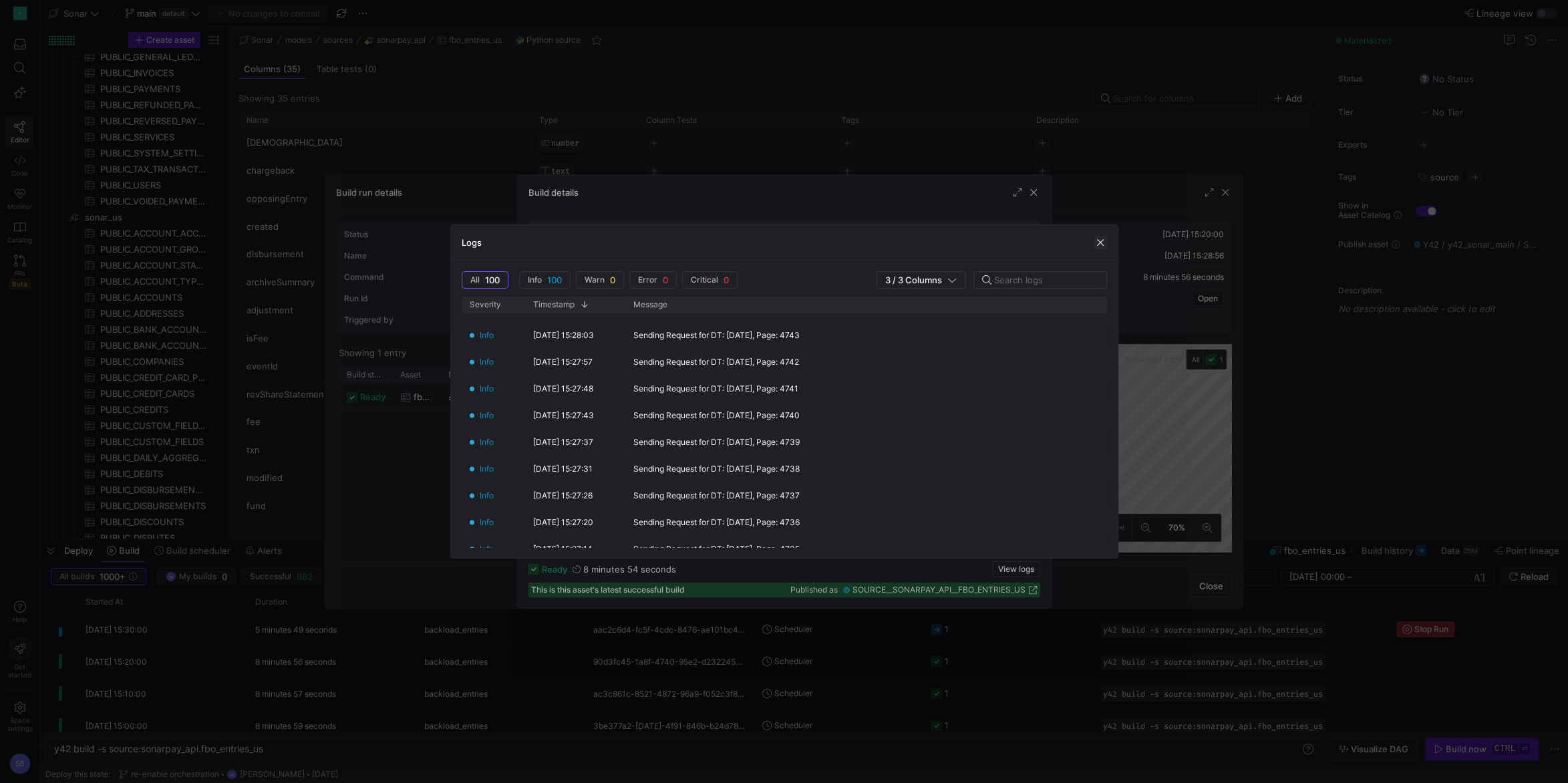
click at [1097, 239] on span "button" at bounding box center [1100, 242] width 13 height 13
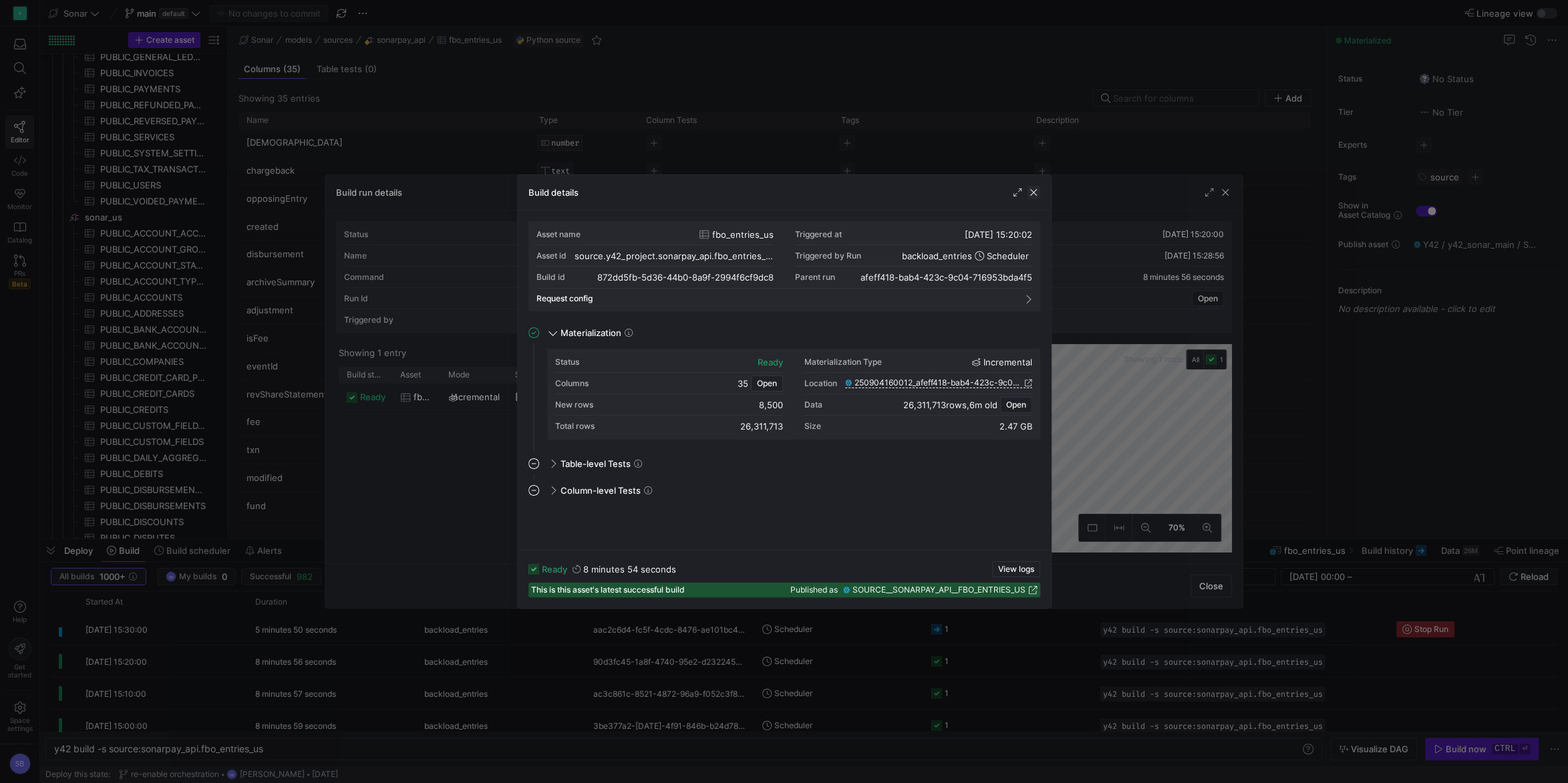
click at [1033, 195] on span "button" at bounding box center [1033, 193] width 13 height 13
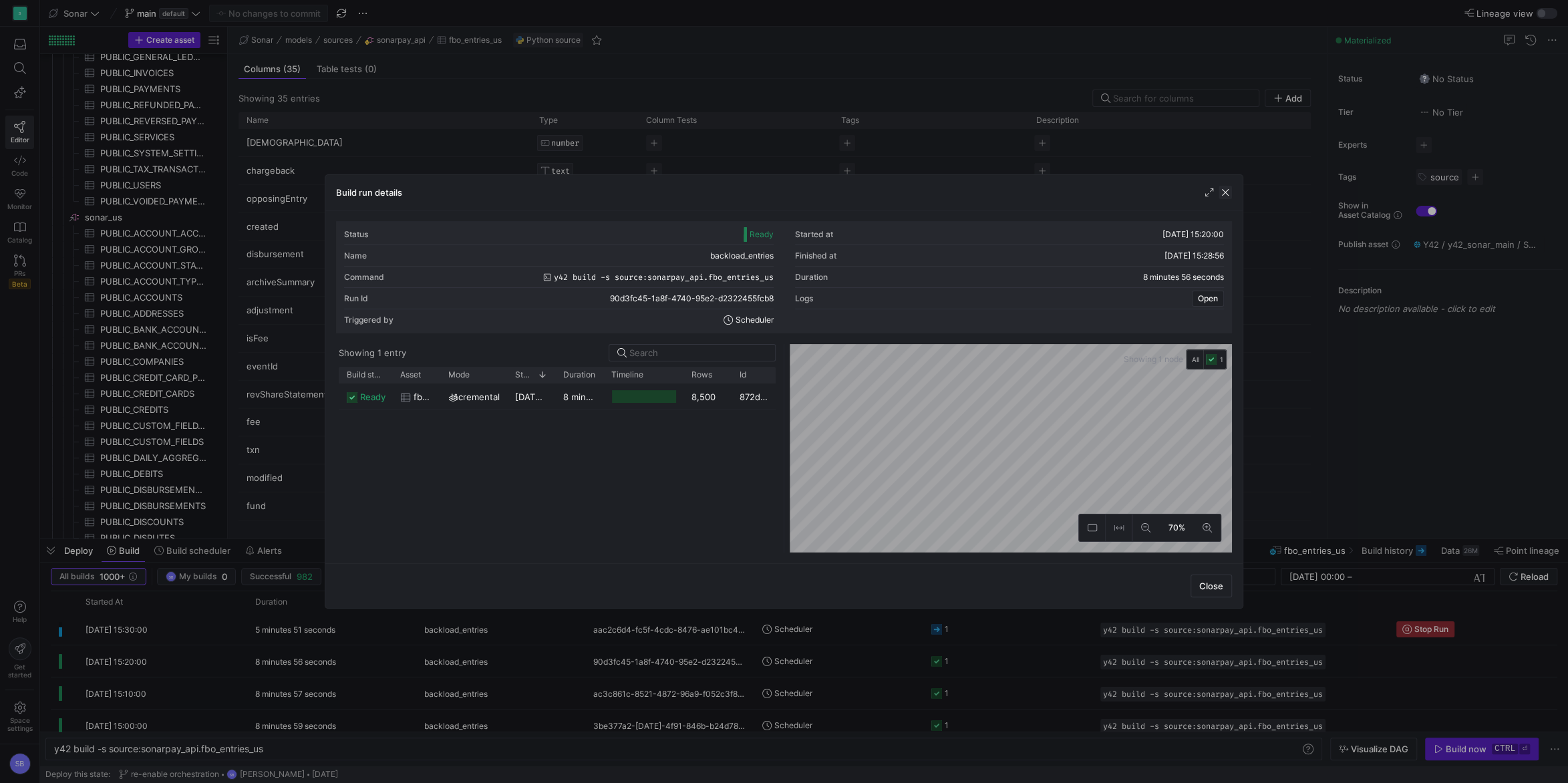
click at [1227, 193] on span "button" at bounding box center [1225, 193] width 13 height 13
